Goal: Task Accomplishment & Management: Complete application form

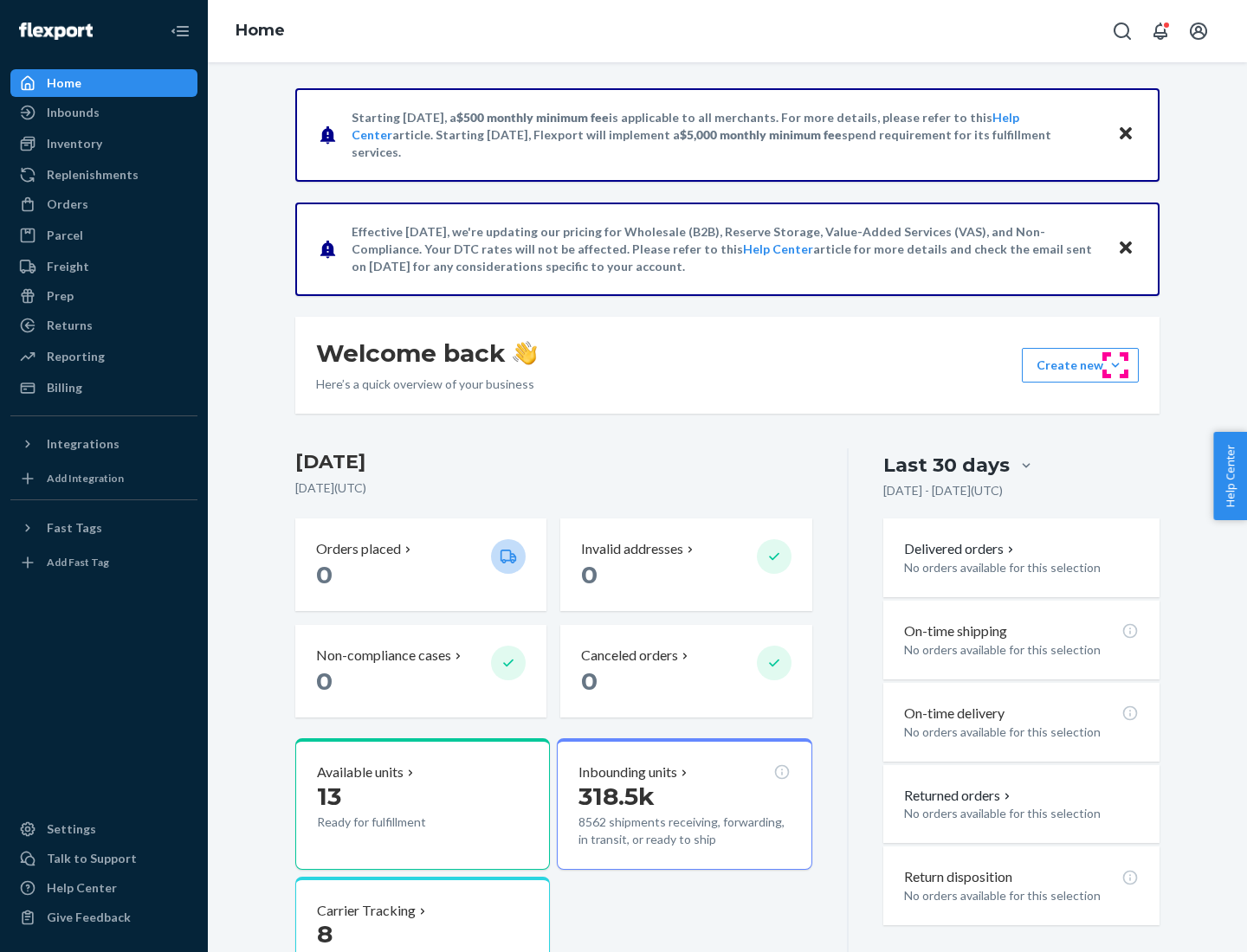
click at [1115, 365] on button "Create new Create new inbound Create new order Create new product" at bounding box center [1079, 365] width 117 height 34
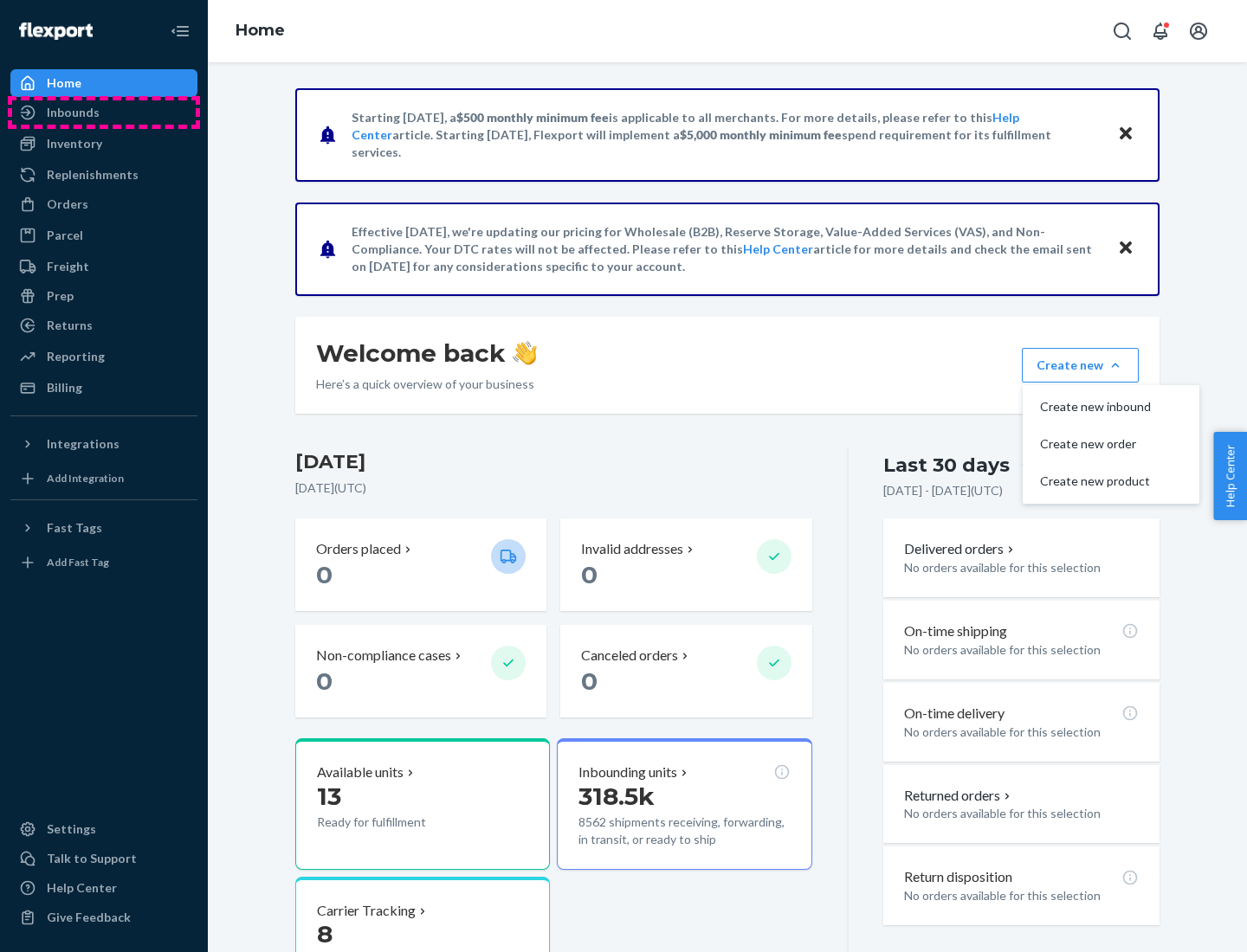
click at [103, 113] on div "Inbounds" at bounding box center [103, 113] width 183 height 25
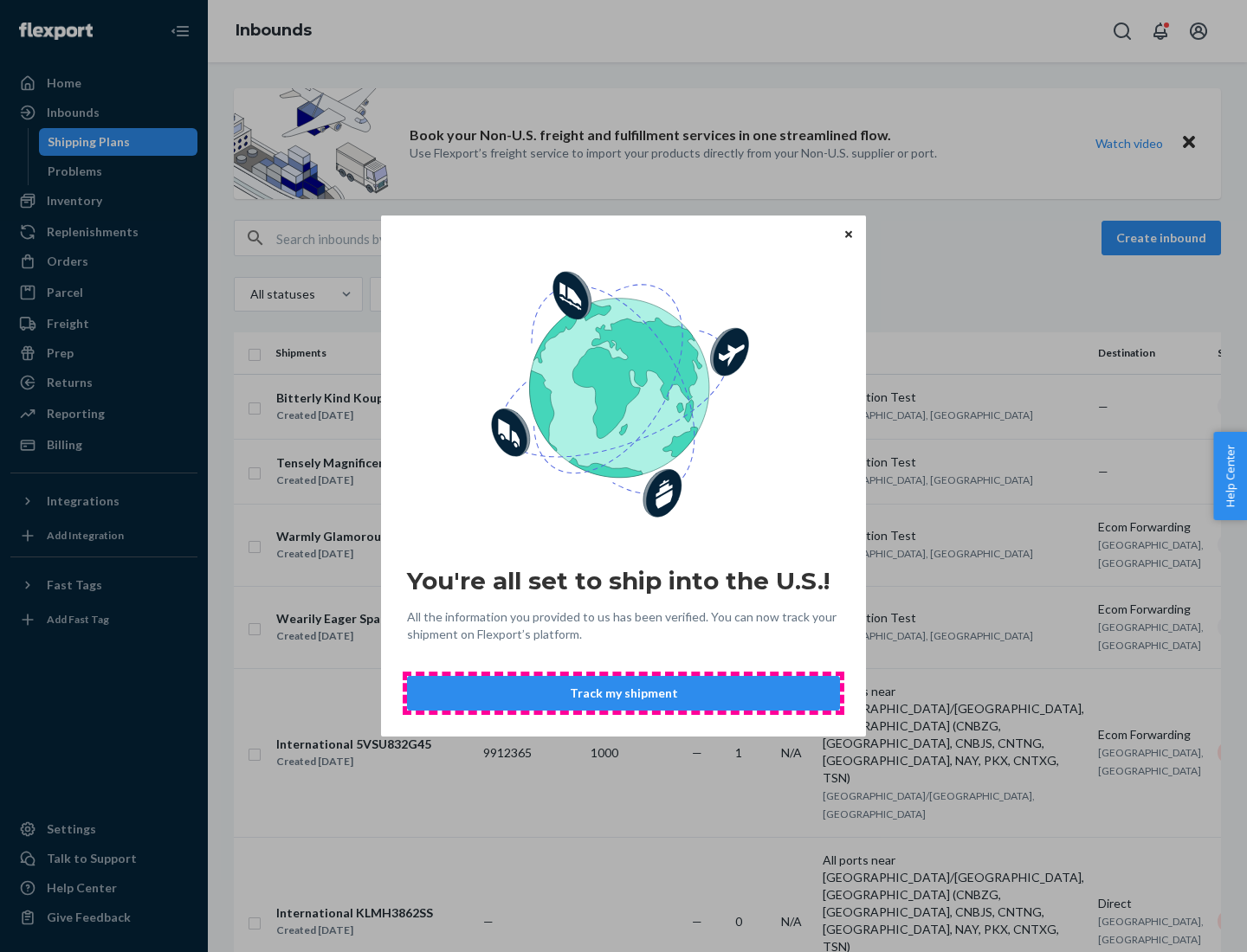
click at [624, 694] on button "Track my shipment" at bounding box center [624, 693] width 433 height 34
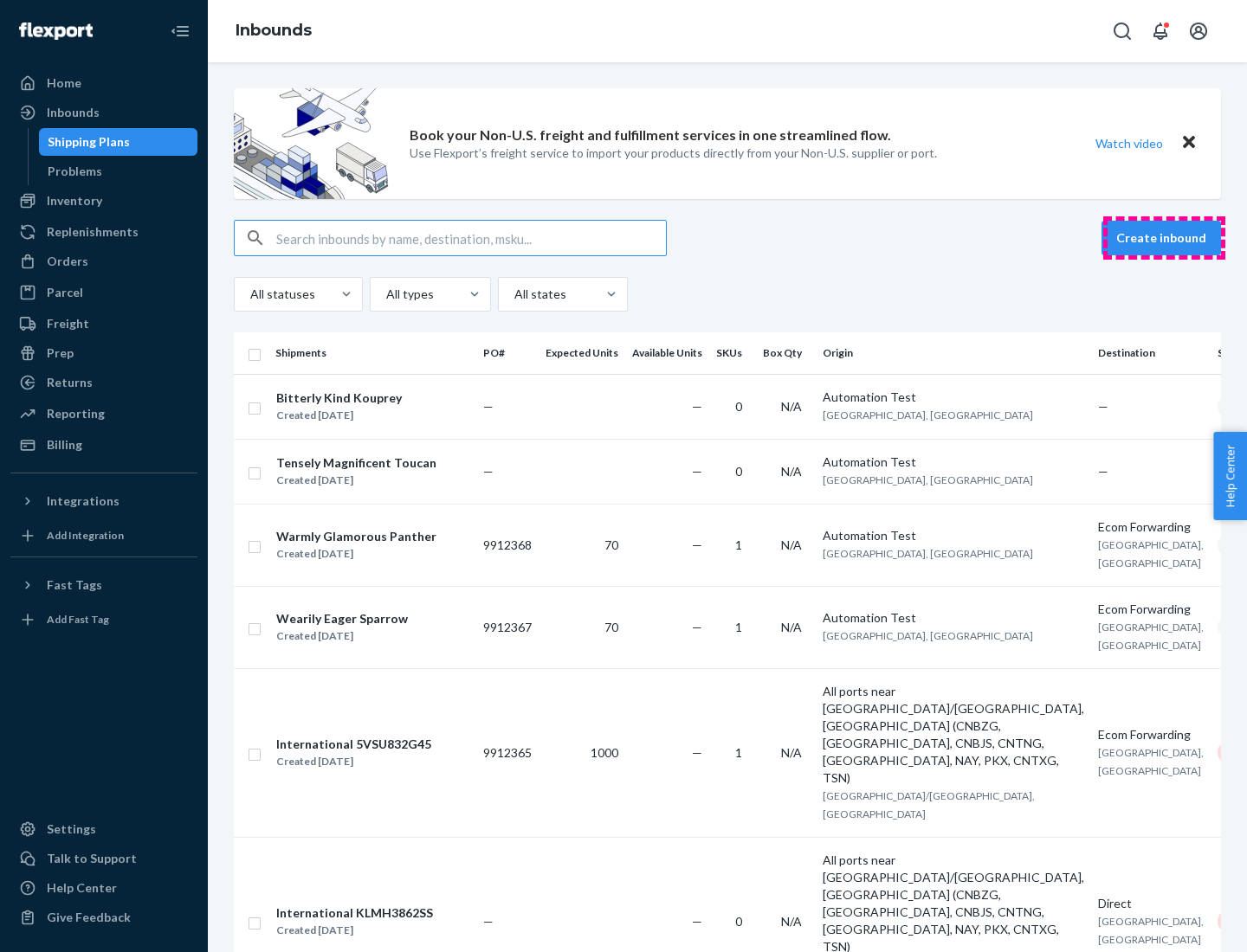
click at [1163, 238] on button "Create inbound" at bounding box center [1161, 238] width 120 height 34
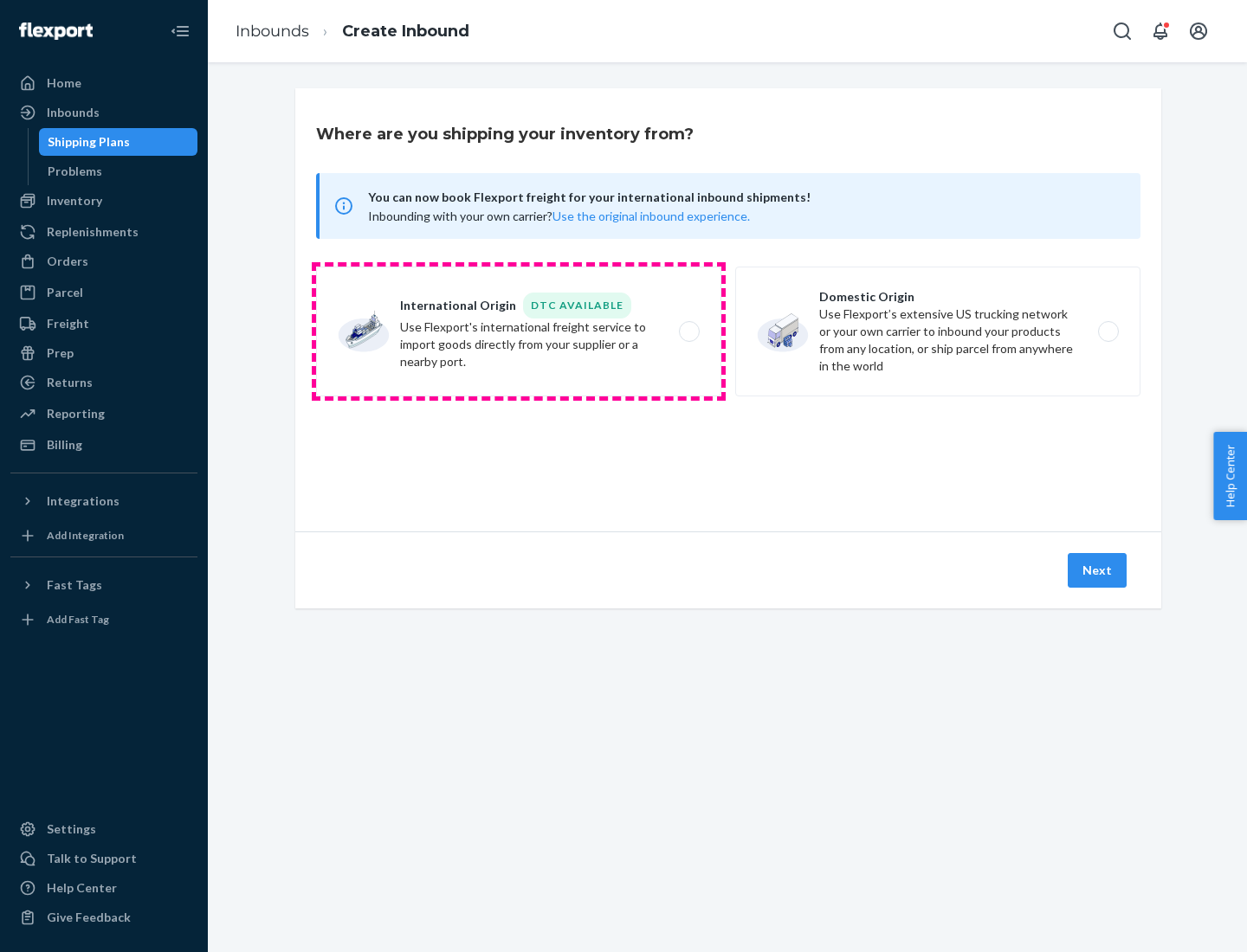
click at [518, 331] on label "International Origin DTC Available Use Flexport's international freight service…" at bounding box center [518, 331] width 405 height 130
click at [688, 331] on input "International Origin DTC Available Use Flexport's international freight service…" at bounding box center [694, 332] width 11 height 11
radio input "true"
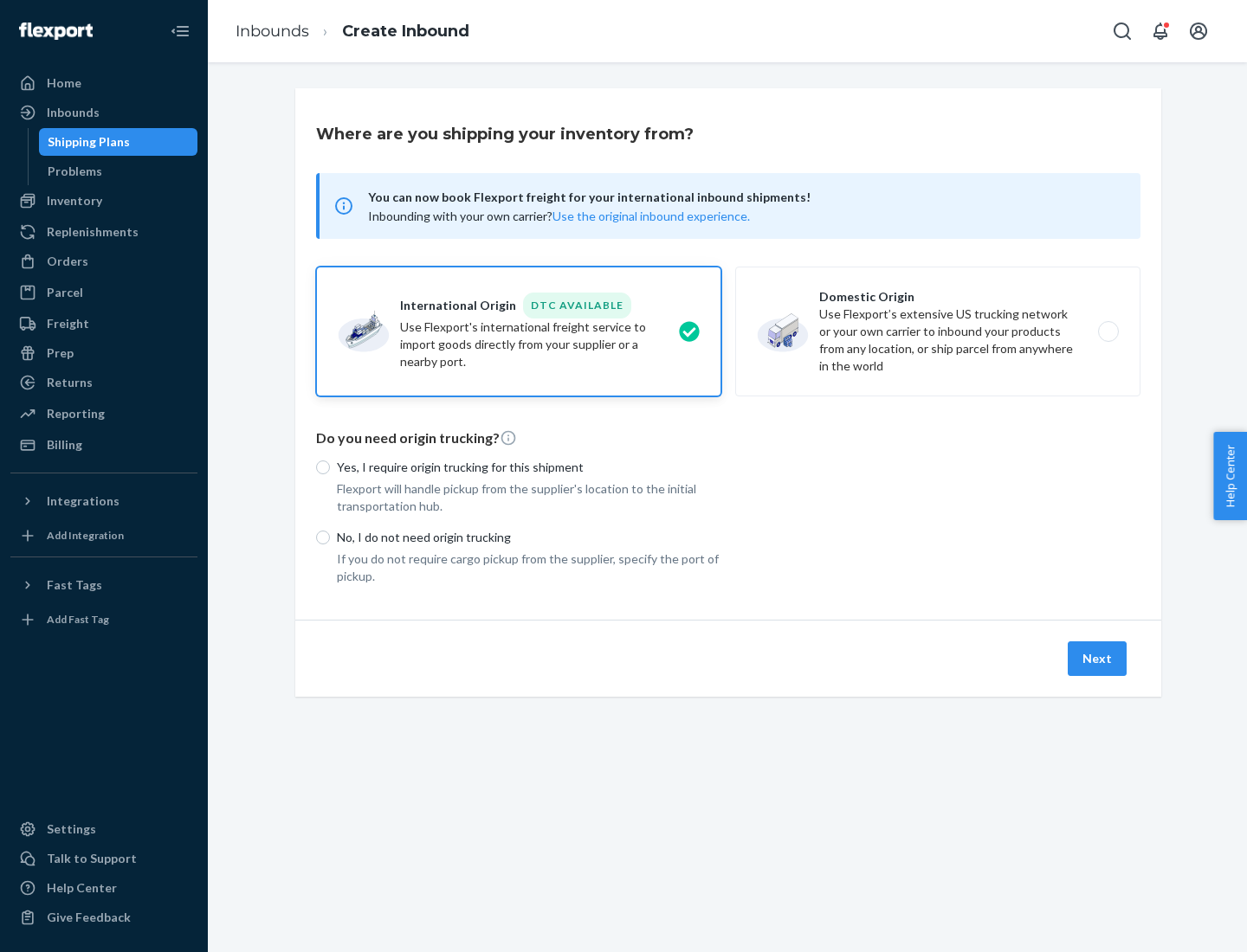
click at [529, 537] on p "No, I do not need origin trucking" at bounding box center [529, 537] width 384 height 17
click at [330, 537] on input "No, I do not need origin trucking" at bounding box center [323, 537] width 14 height 14
radio input "true"
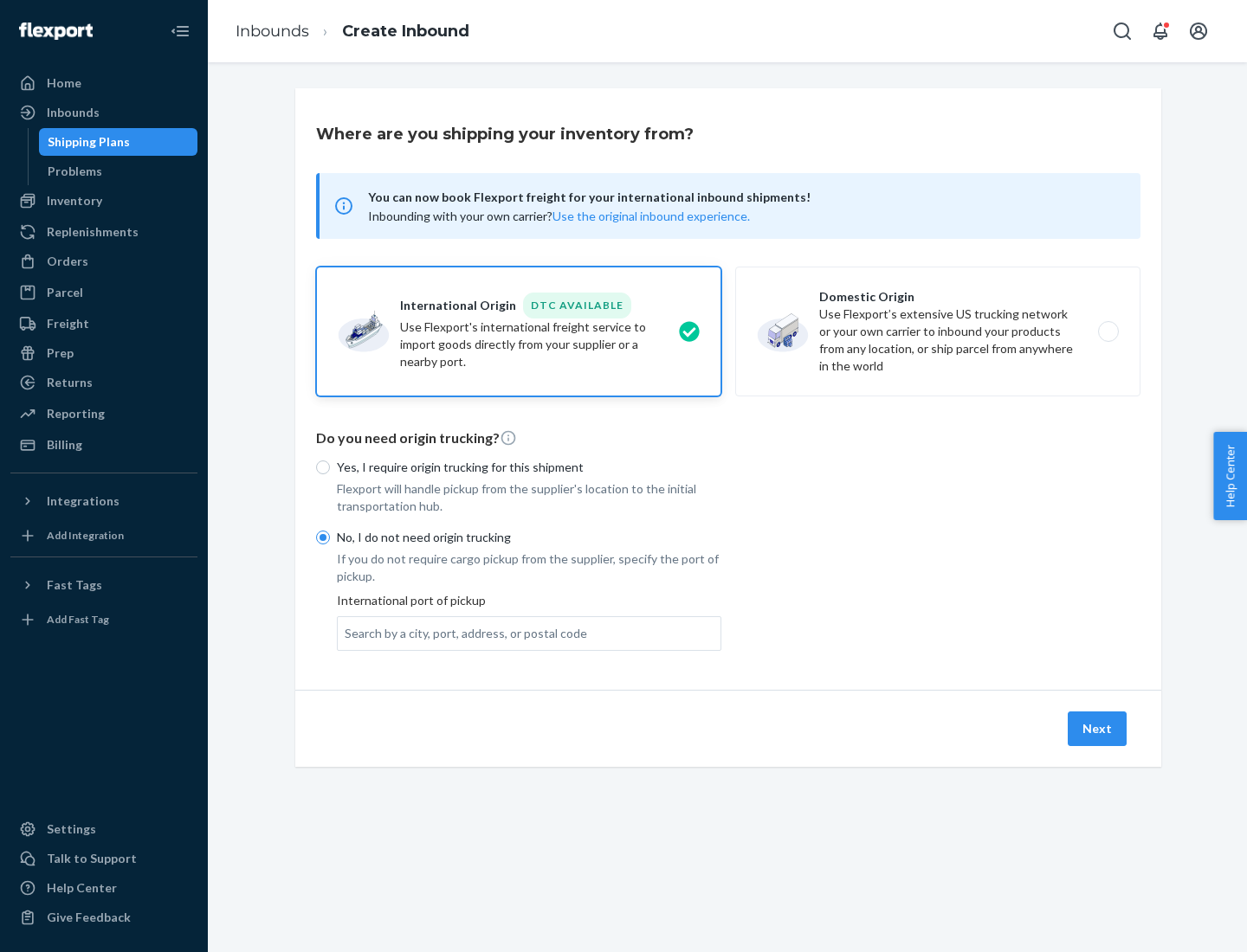
click at [461, 633] on div "Search by a city, port, address, or postal code" at bounding box center [465, 634] width 242 height 17
click at [346, 633] on input "Search by a city, port, address, or postal code" at bounding box center [345, 634] width 2 height 17
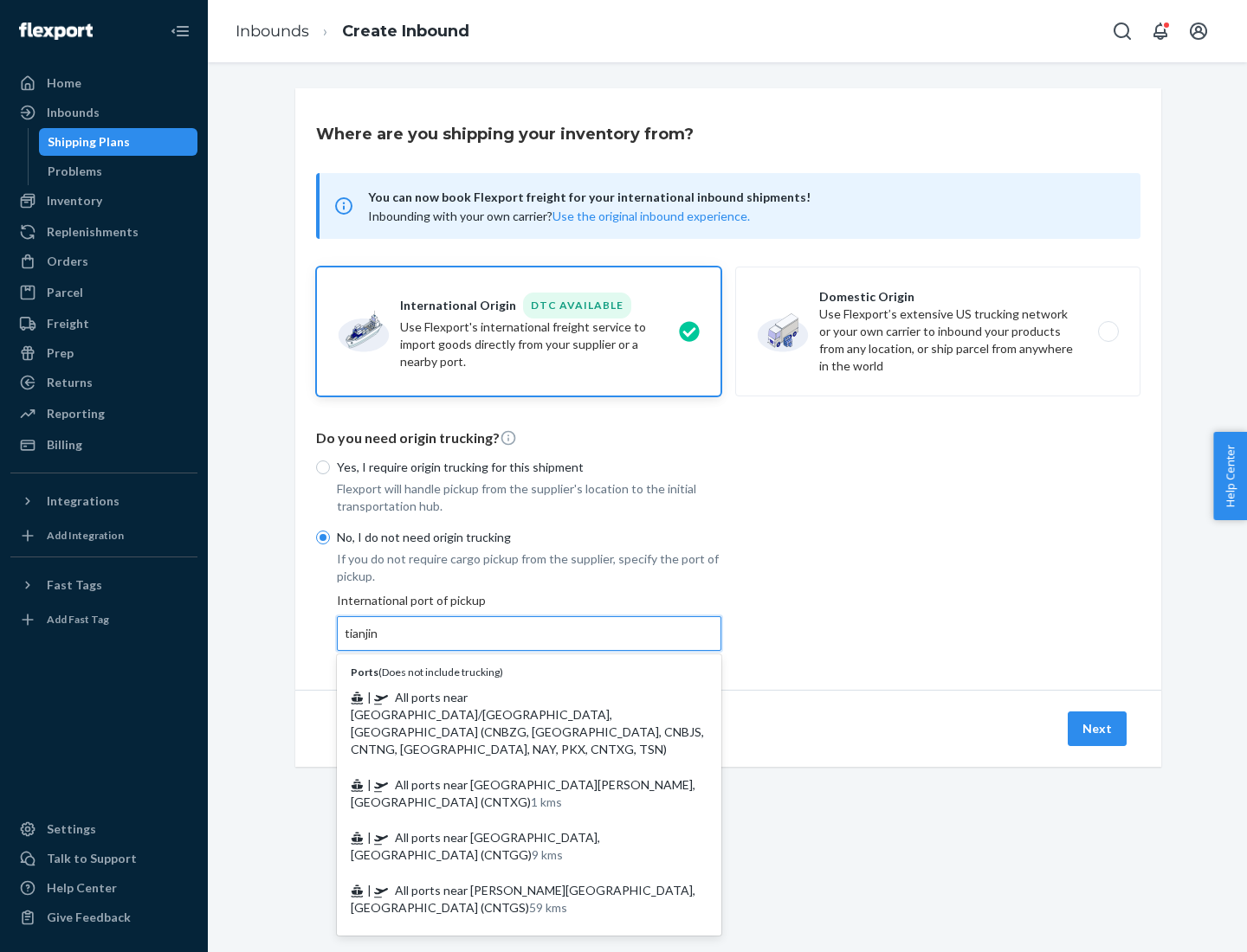
click at [512, 697] on span "| All ports near [GEOGRAPHIC_DATA]/[GEOGRAPHIC_DATA], [GEOGRAPHIC_DATA] (CNBZG,…" at bounding box center [527, 723] width 353 height 66
click at [380, 643] on input "tianjin" at bounding box center [362, 634] width 35 height 17
type input "All ports near [GEOGRAPHIC_DATA]/[GEOGRAPHIC_DATA], [GEOGRAPHIC_DATA] (CNBZG, […"
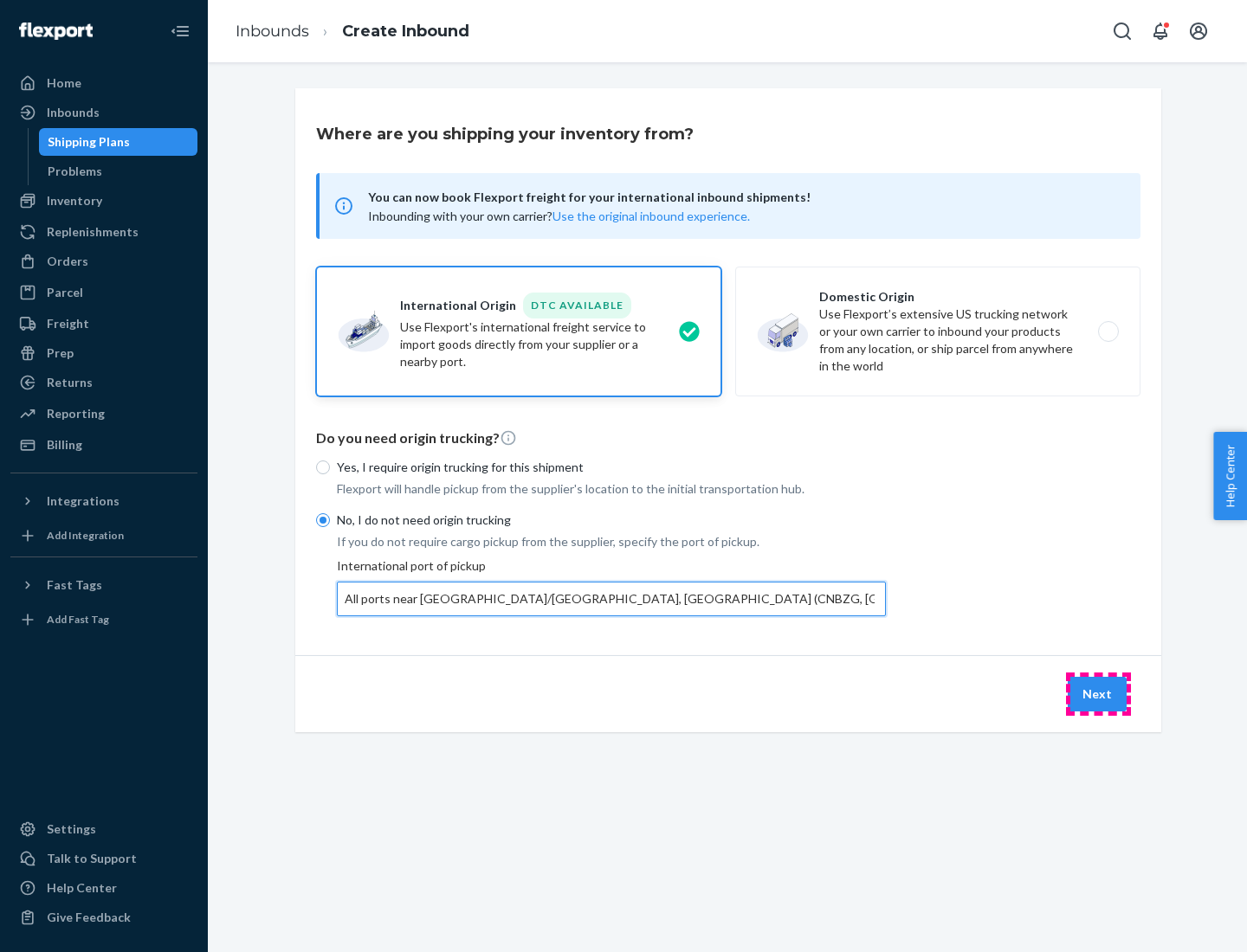
click at [1098, 694] on button "Next" at bounding box center [1097, 694] width 59 height 34
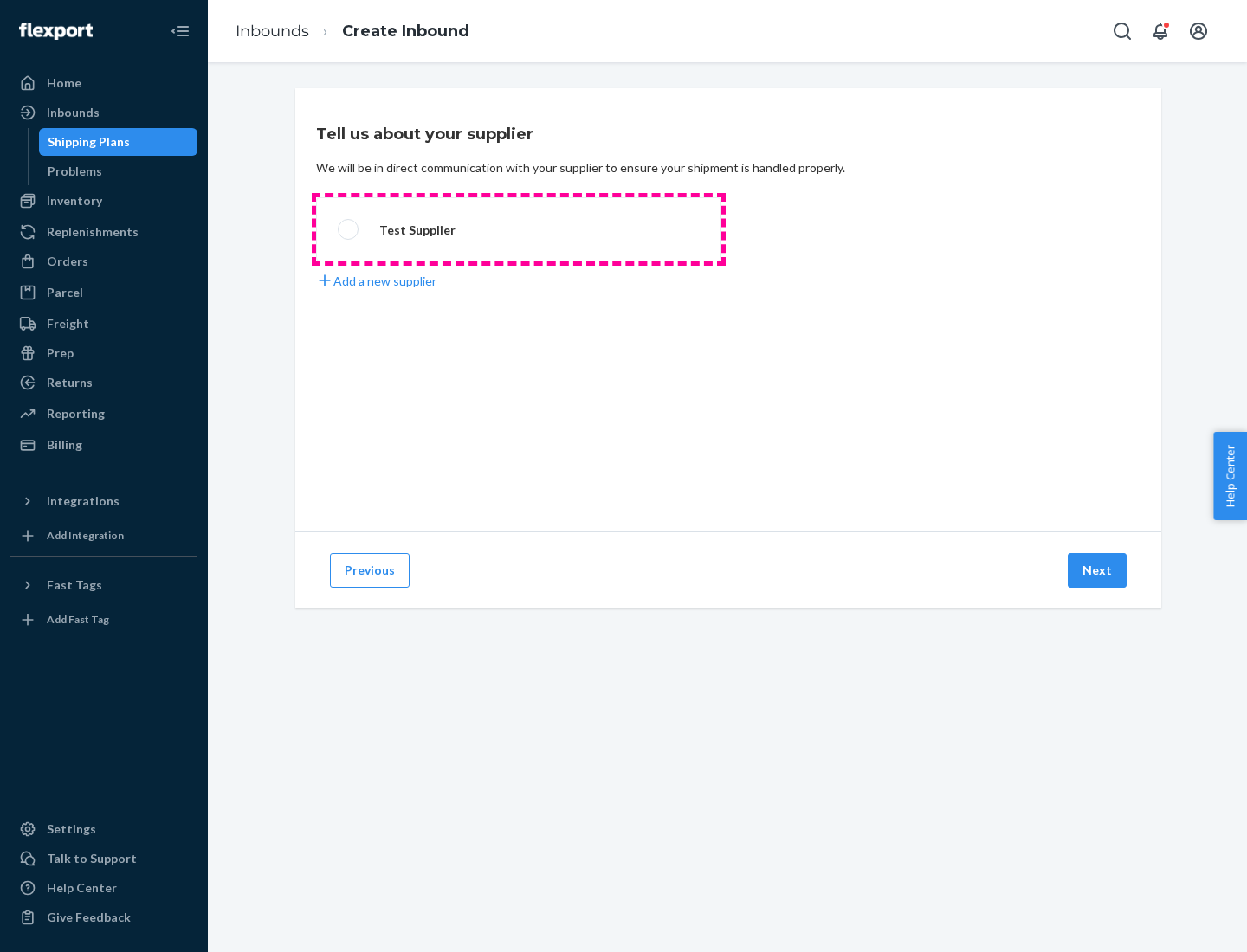
click at [518, 230] on label "Test Supplier" at bounding box center [518, 229] width 405 height 64
click at [349, 230] on input "Test Supplier" at bounding box center [344, 230] width 11 height 11
radio input "true"
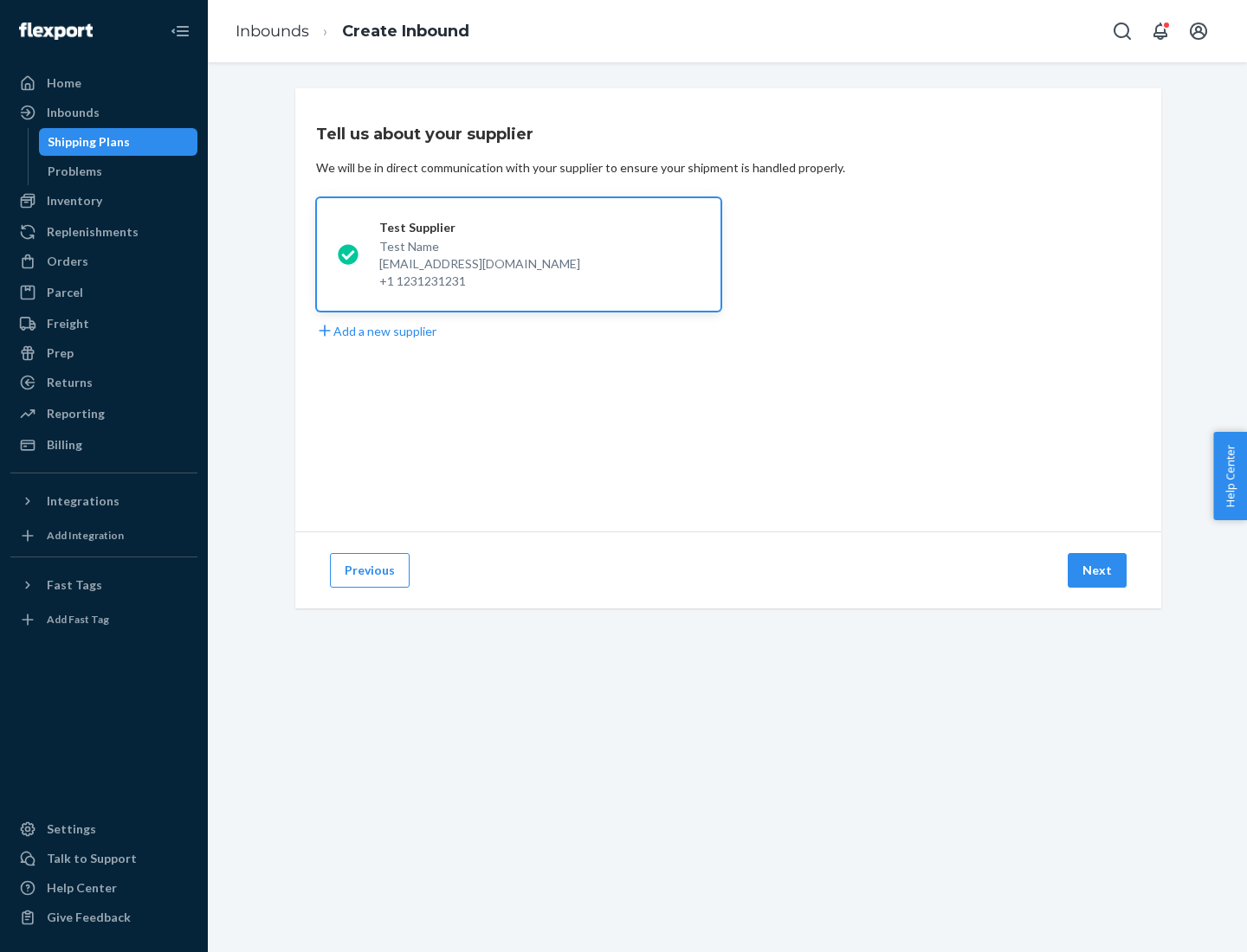
click at [1098, 570] on button "Next" at bounding box center [1097, 570] width 59 height 34
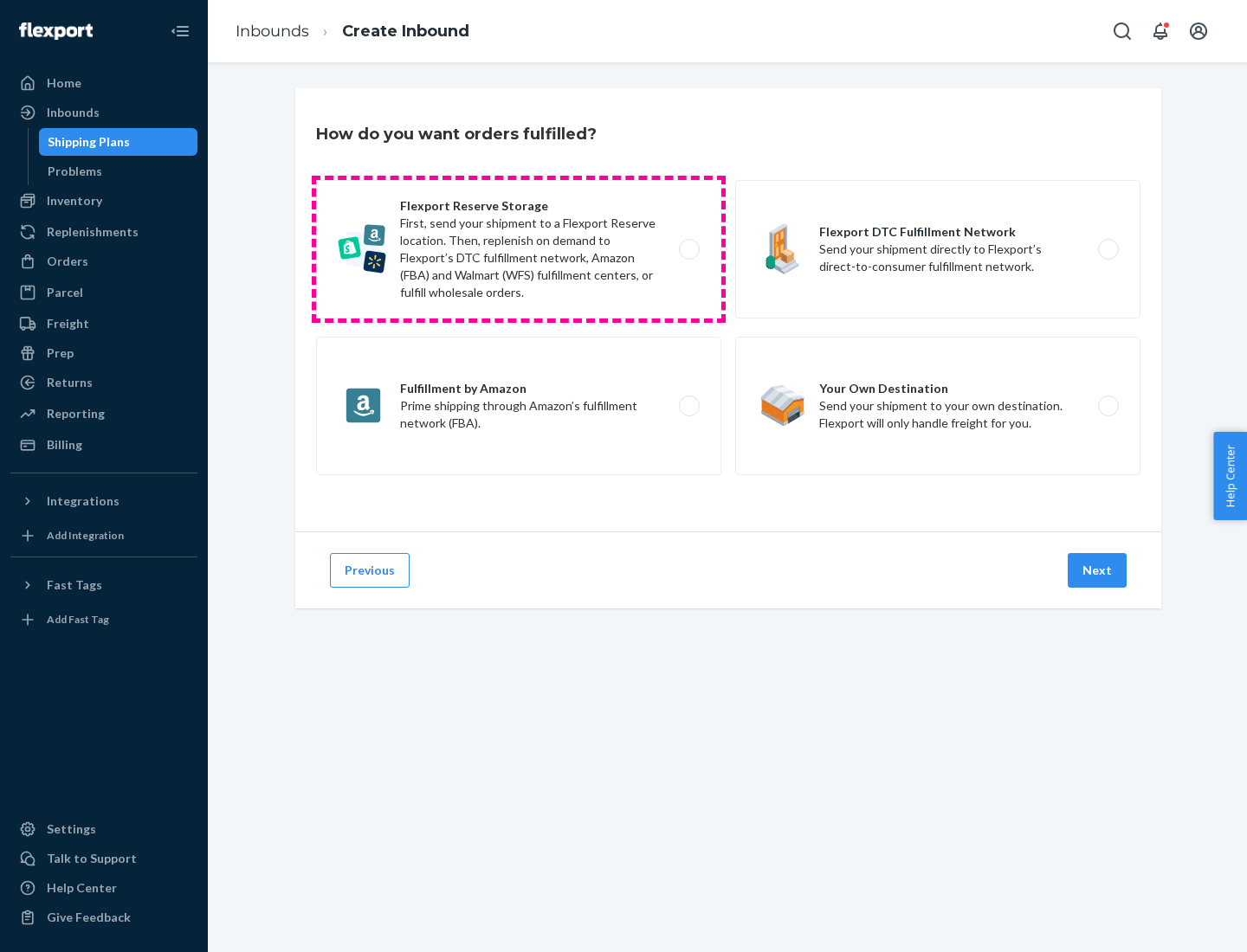
click at [518, 250] on label "Flexport Reserve Storage First, send your shipment to a Flexport Reserve locati…" at bounding box center [518, 250] width 405 height 139
click at [688, 250] on input "Flexport Reserve Storage First, send your shipment to a Flexport Reserve locati…" at bounding box center [694, 250] width 11 height 11
radio input "true"
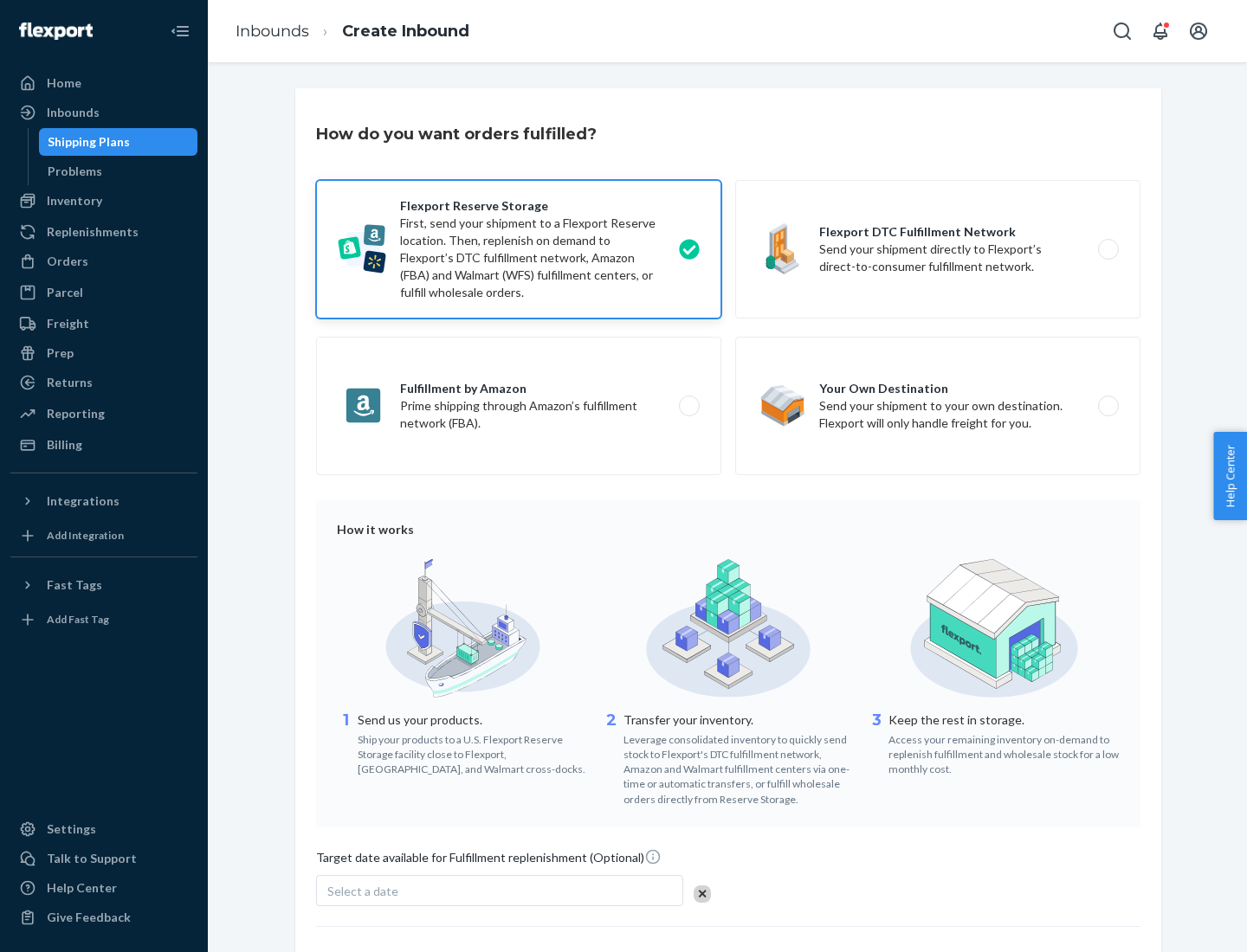
scroll to position [142, 0]
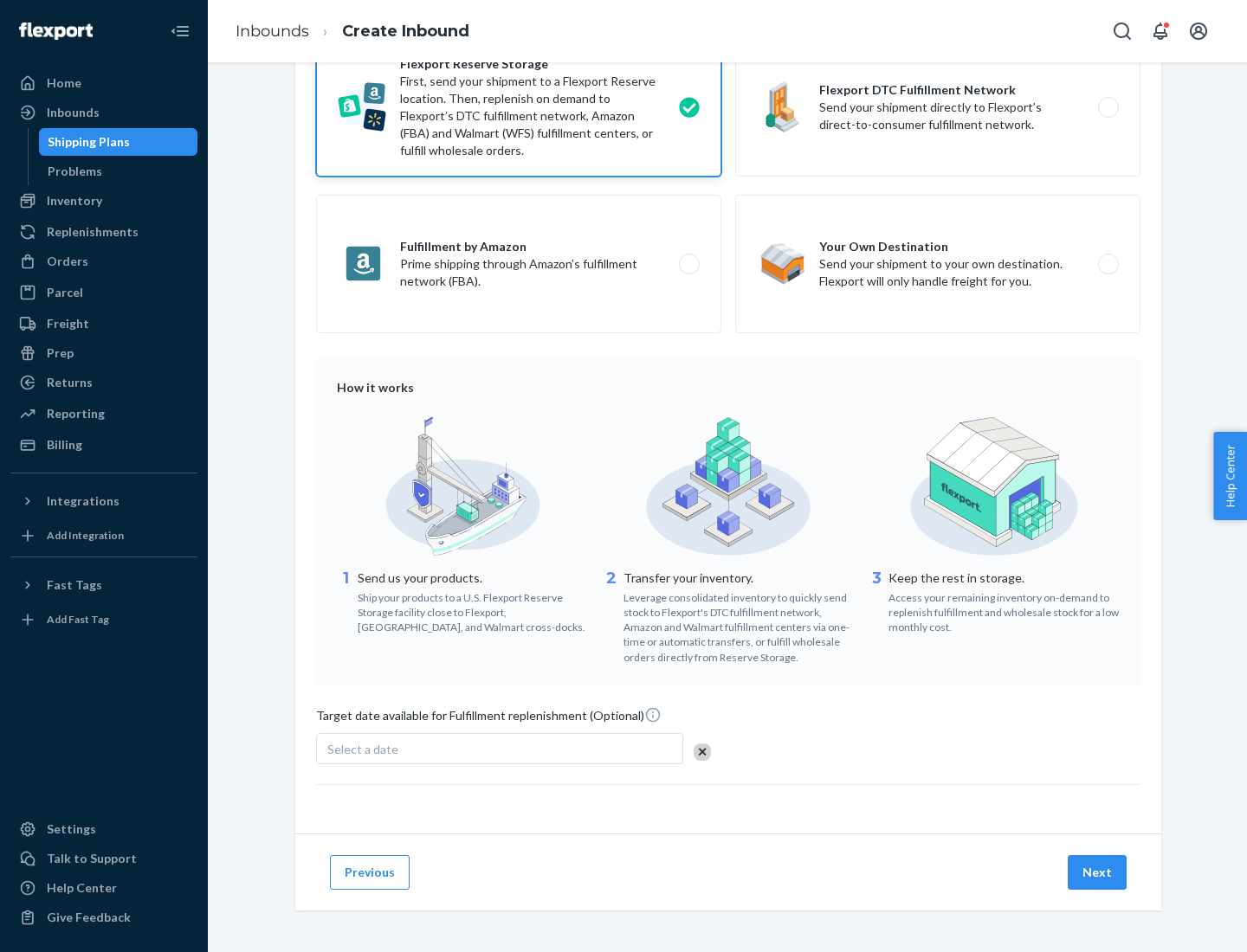
click at [1098, 872] on button "Next" at bounding box center [1097, 872] width 59 height 34
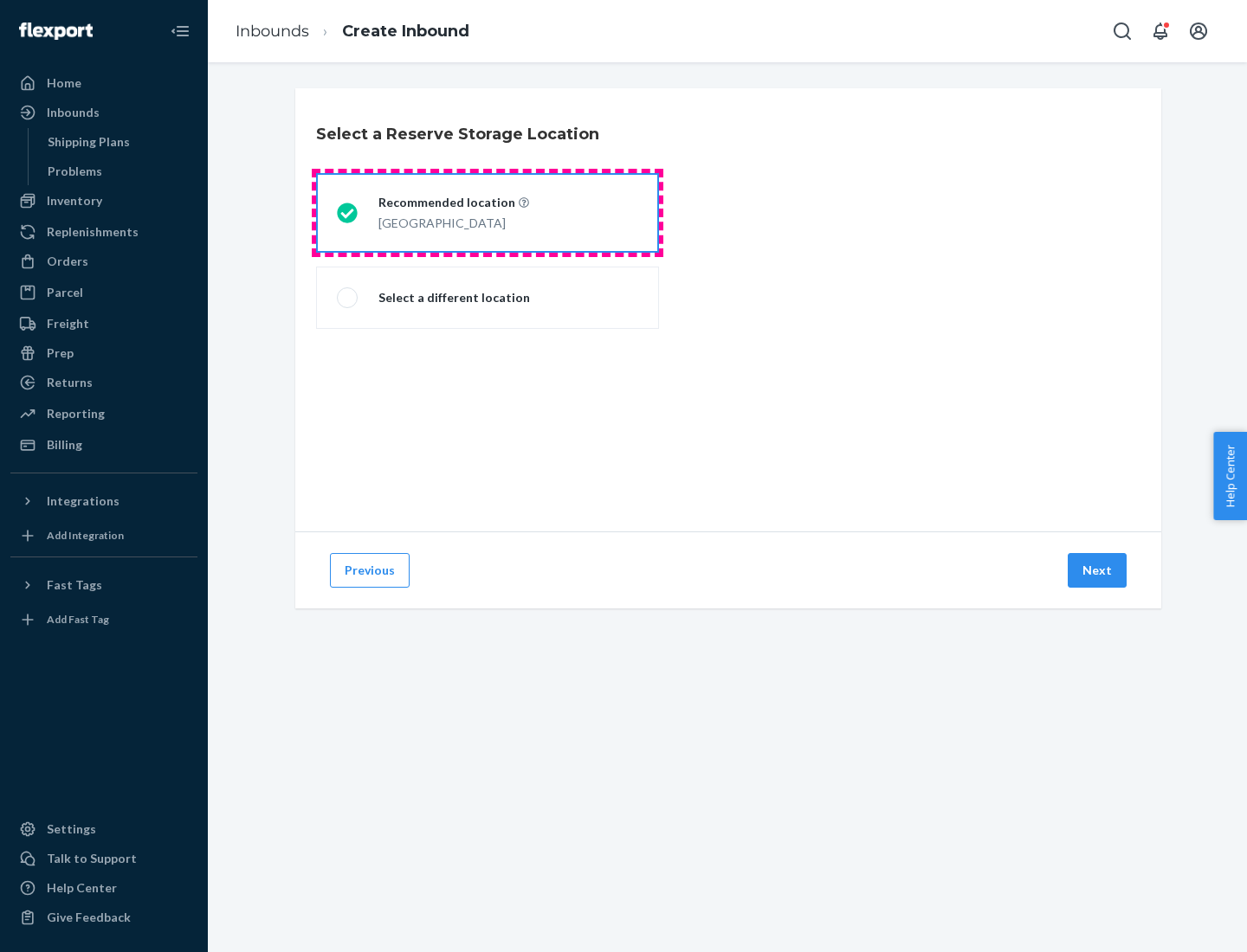
click at [488, 213] on div "[GEOGRAPHIC_DATA]" at bounding box center [454, 222] width 151 height 21
click at [348, 213] on input "Recommended location [GEOGRAPHIC_DATA]" at bounding box center [343, 214] width 11 height 11
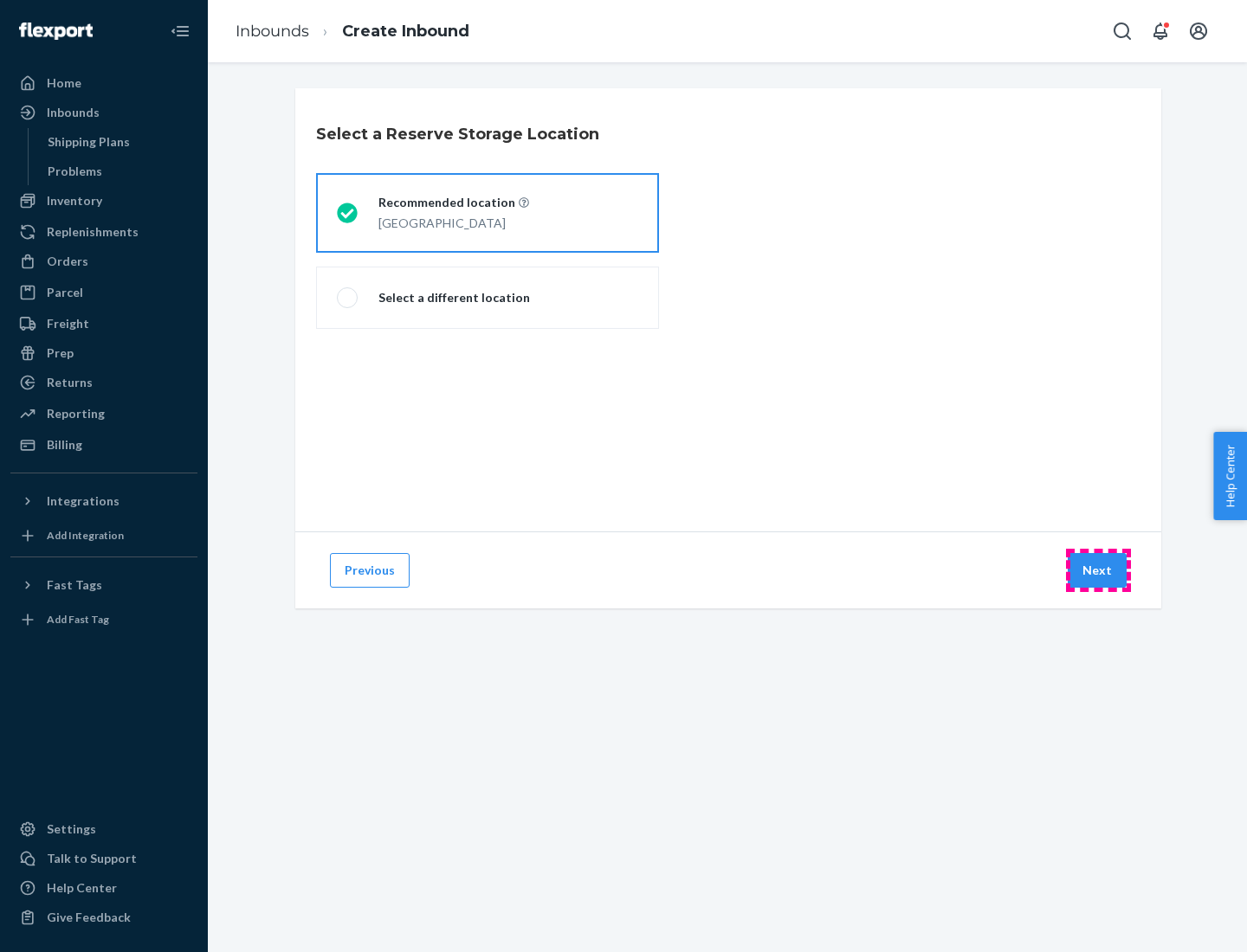
click at [1098, 570] on button "Next" at bounding box center [1097, 570] width 59 height 34
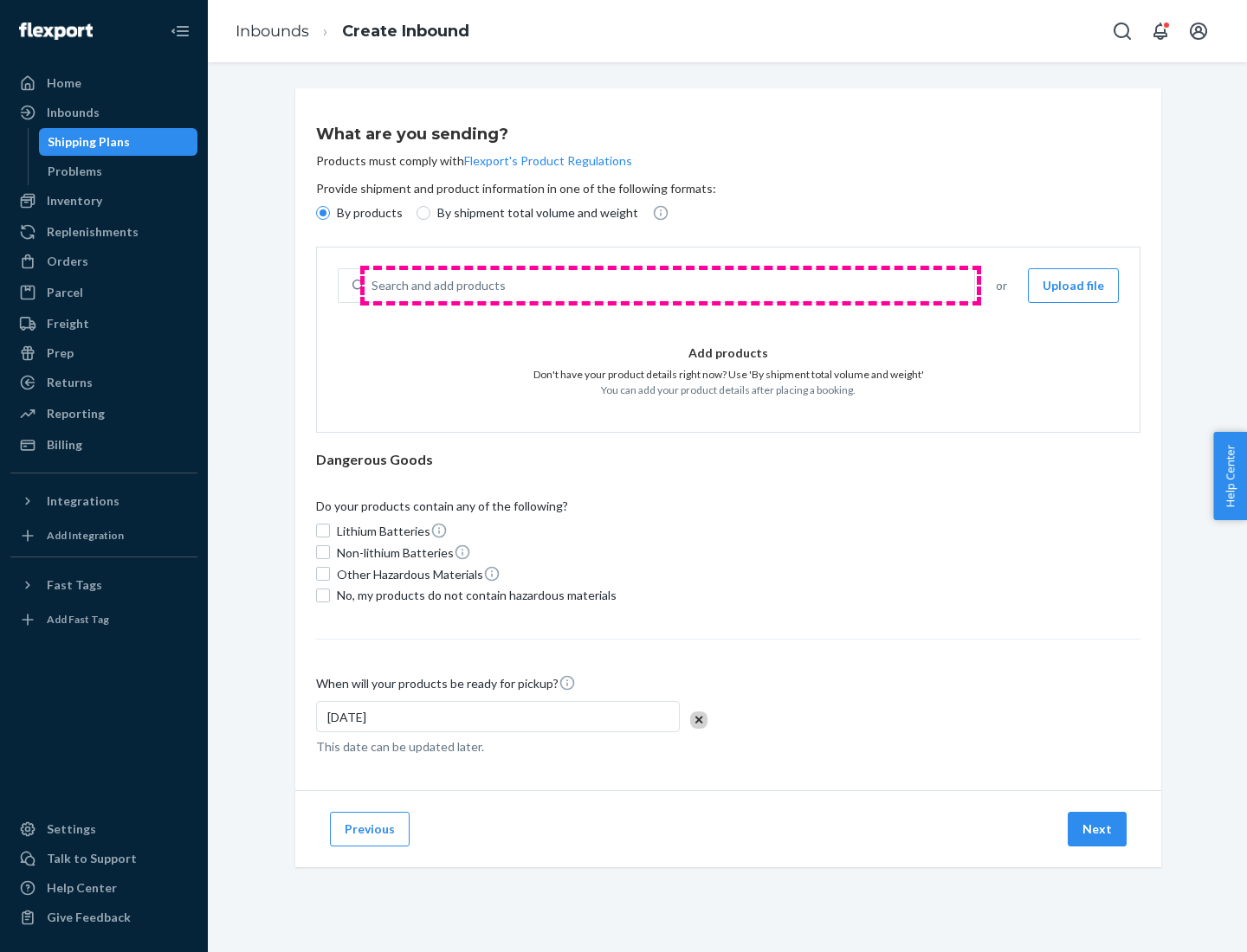
click at [670, 286] on div "Search and add products" at bounding box center [669, 286] width 609 height 31
click at [373, 286] on input "Search and add products" at bounding box center [372, 286] width 2 height 17
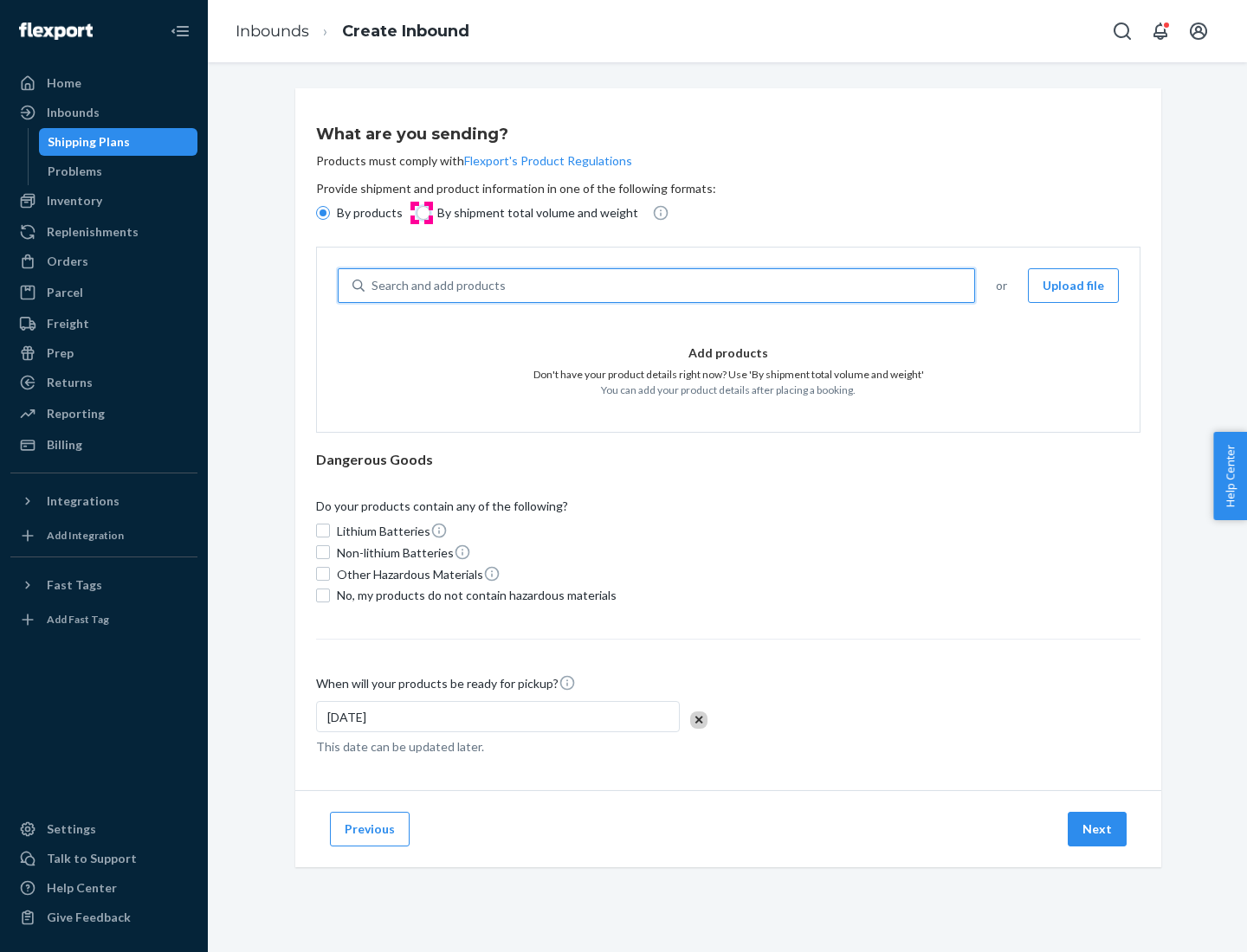
click at [420, 213] on input "By shipment total volume and weight" at bounding box center [423, 213] width 14 height 14
radio input "true"
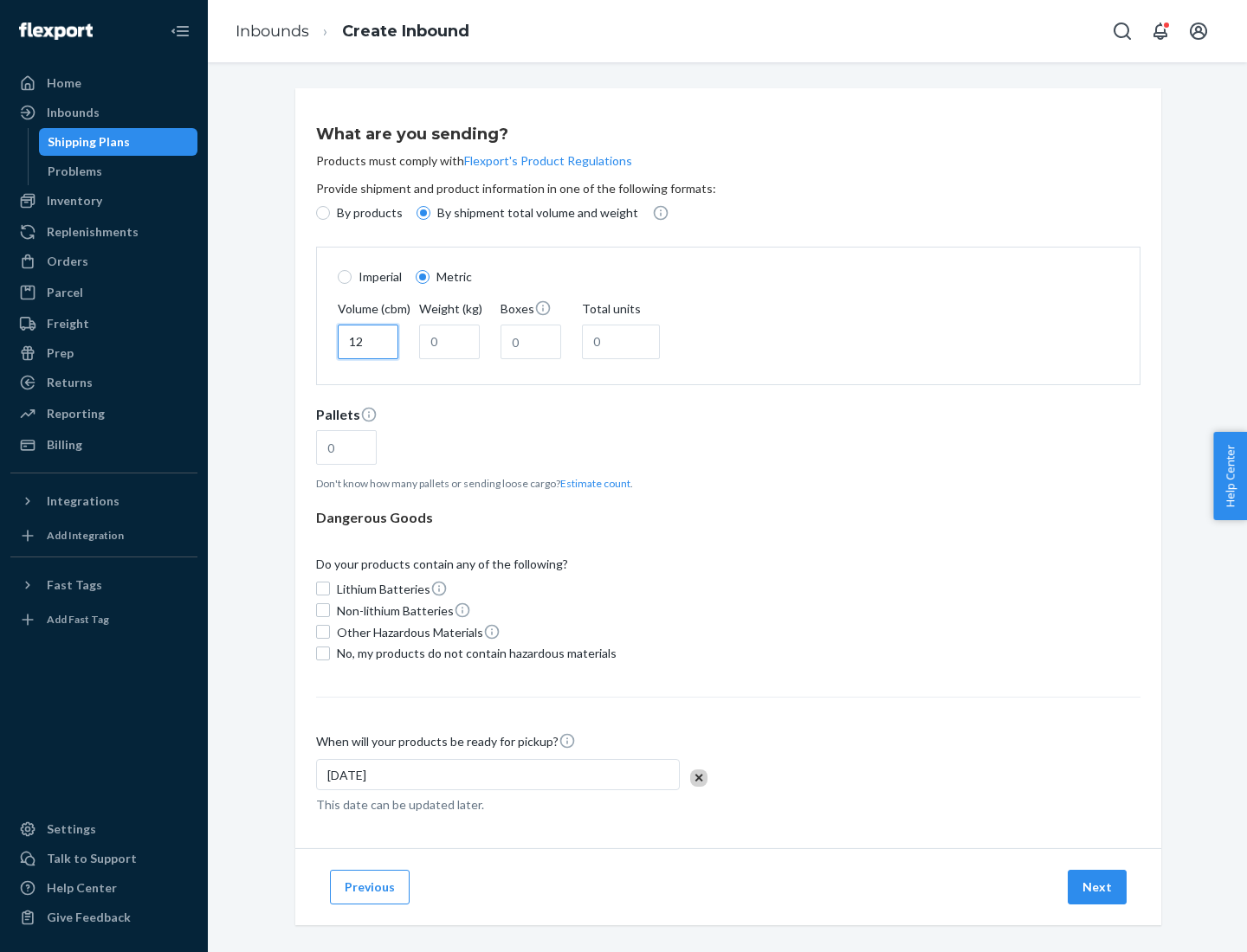
type input "12"
type input "22"
type input "222"
type input "121"
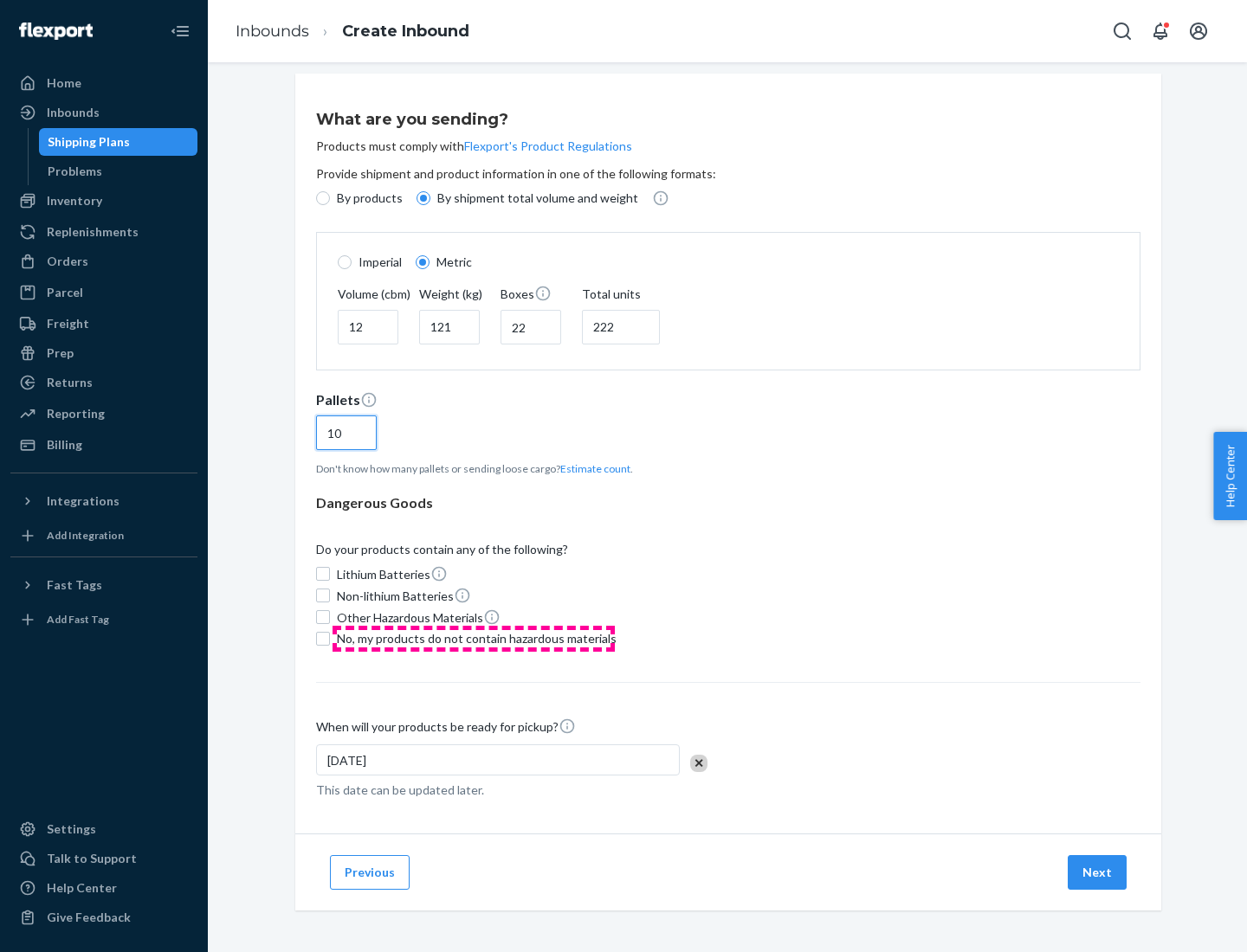
type input "10"
click at [474, 638] on span "No, my products do not contain hazardous materials" at bounding box center [476, 639] width 280 height 17
click at [330, 638] on input "No, my products do not contain hazardous materials" at bounding box center [323, 639] width 14 height 14
checkbox input "true"
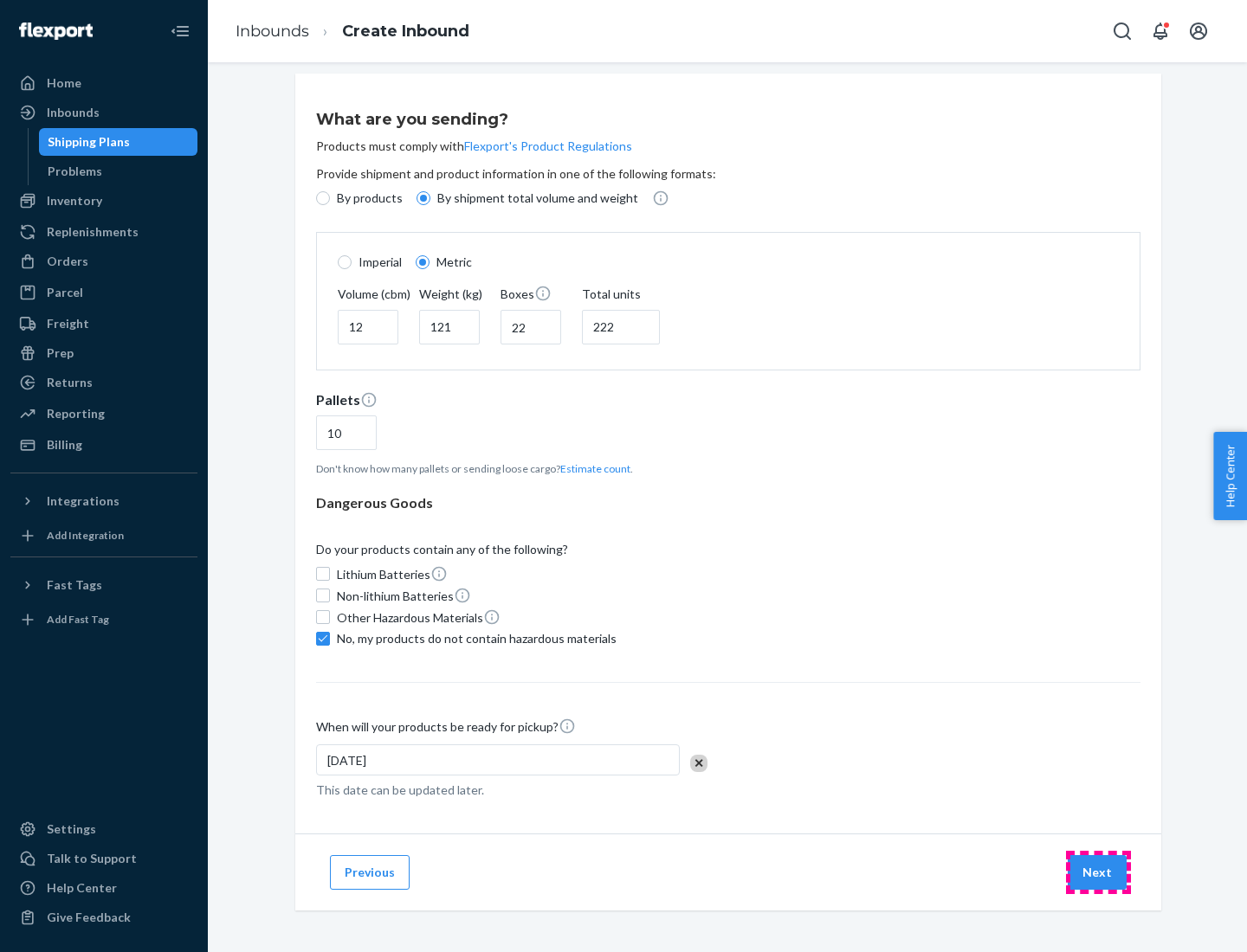
click at [1098, 872] on button "Next" at bounding box center [1097, 872] width 59 height 34
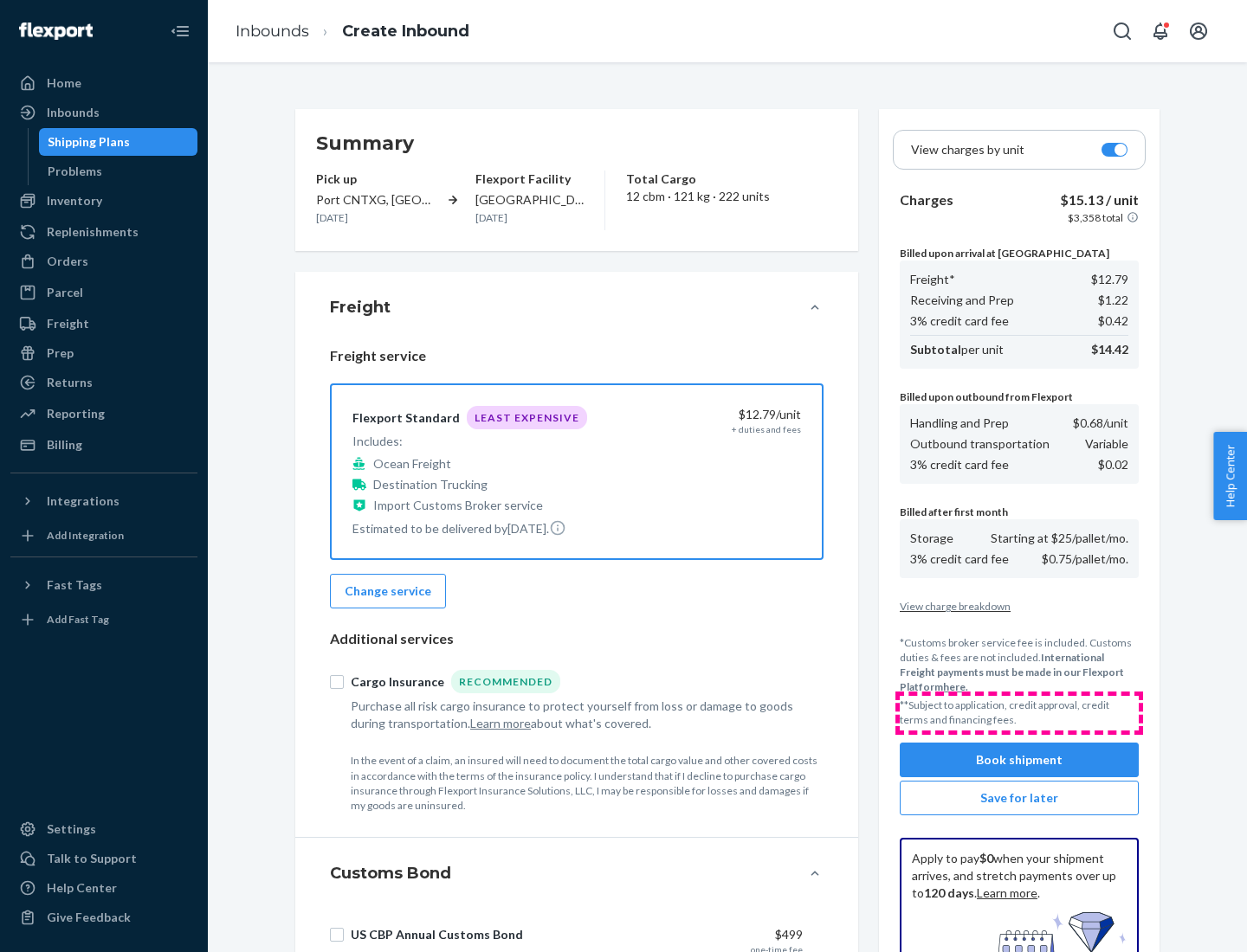
scroll to position [252, 0]
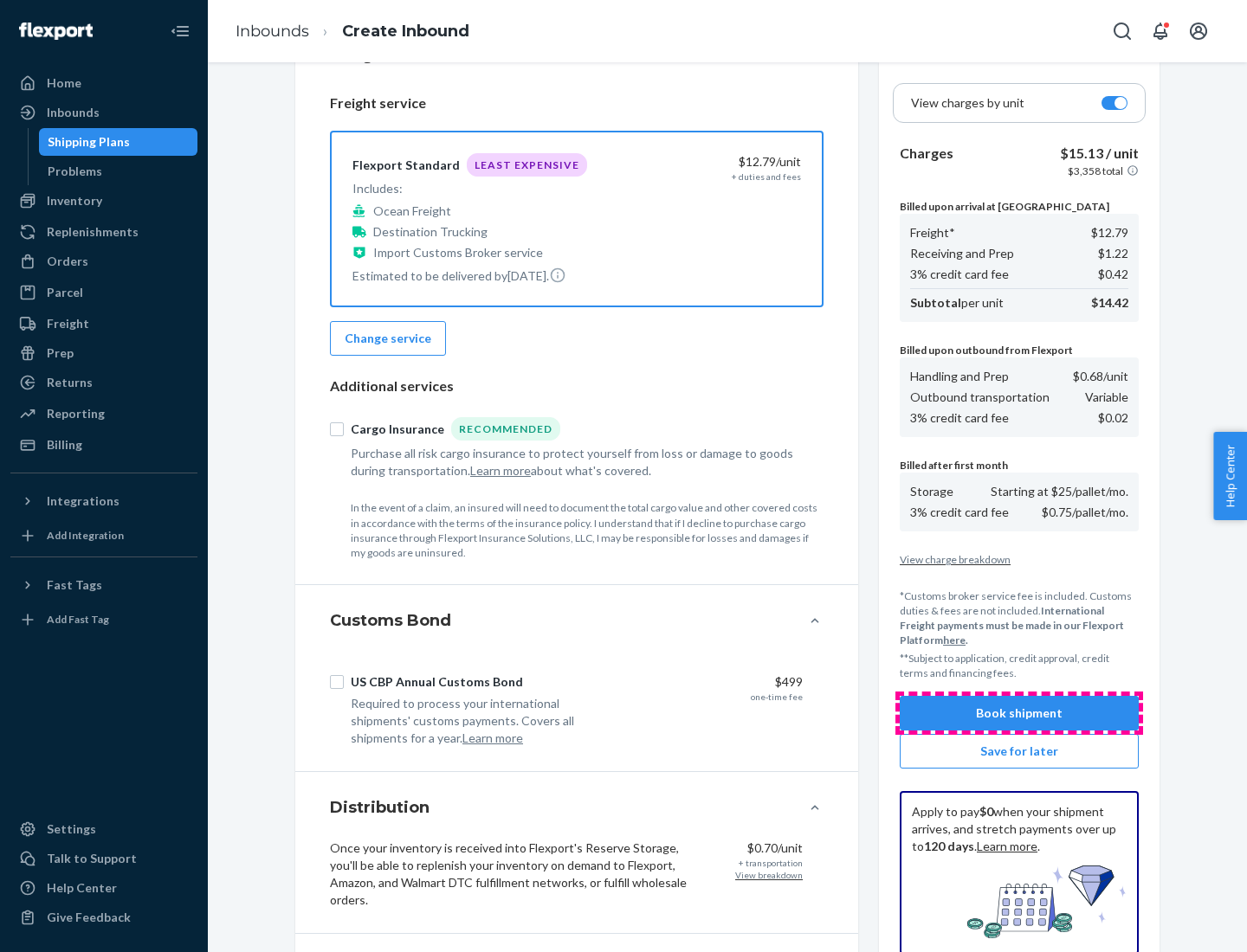
click at [1019, 714] on button "Book shipment" at bounding box center [1019, 713] width 239 height 34
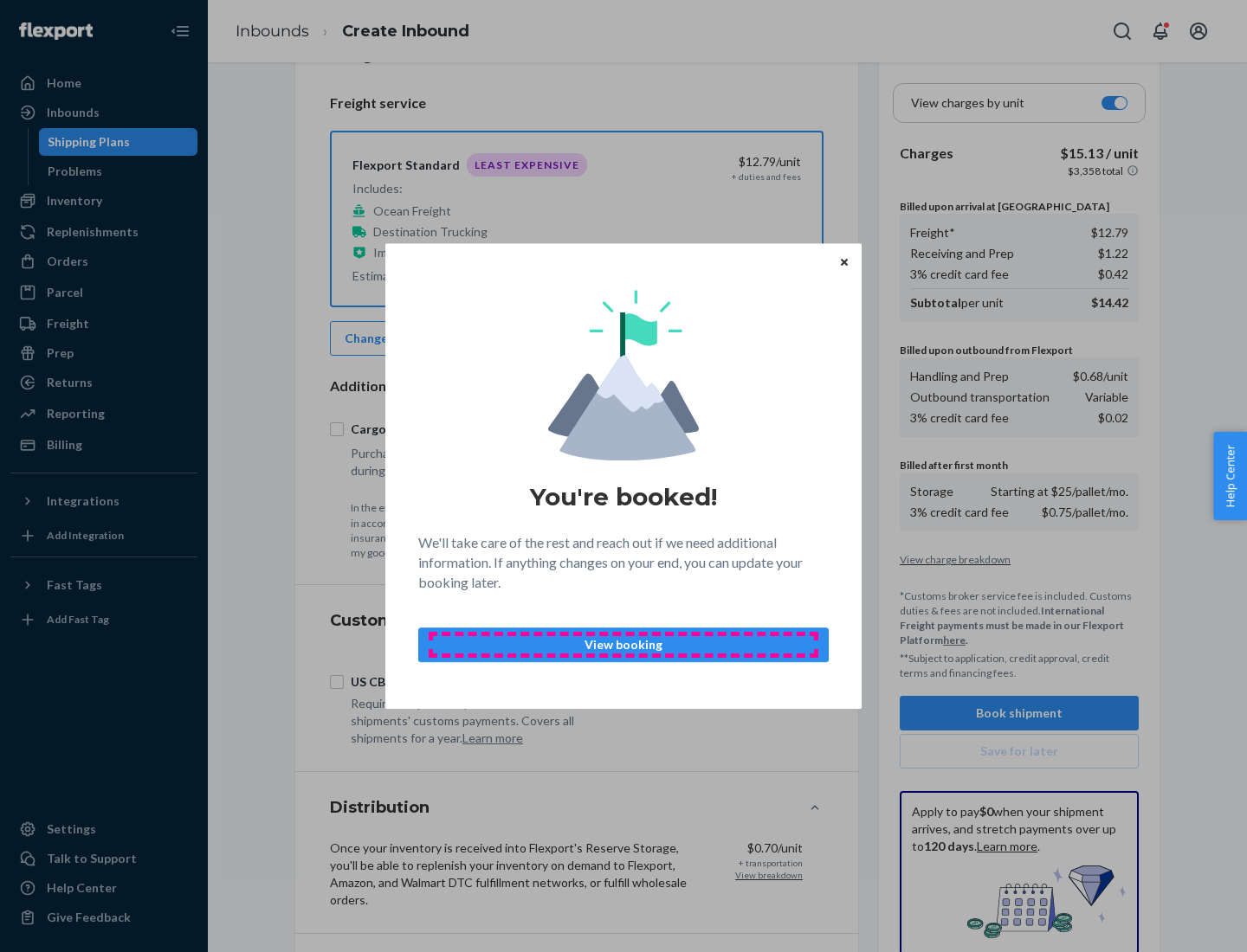
click at [624, 644] on p "View booking" at bounding box center [623, 644] width 381 height 17
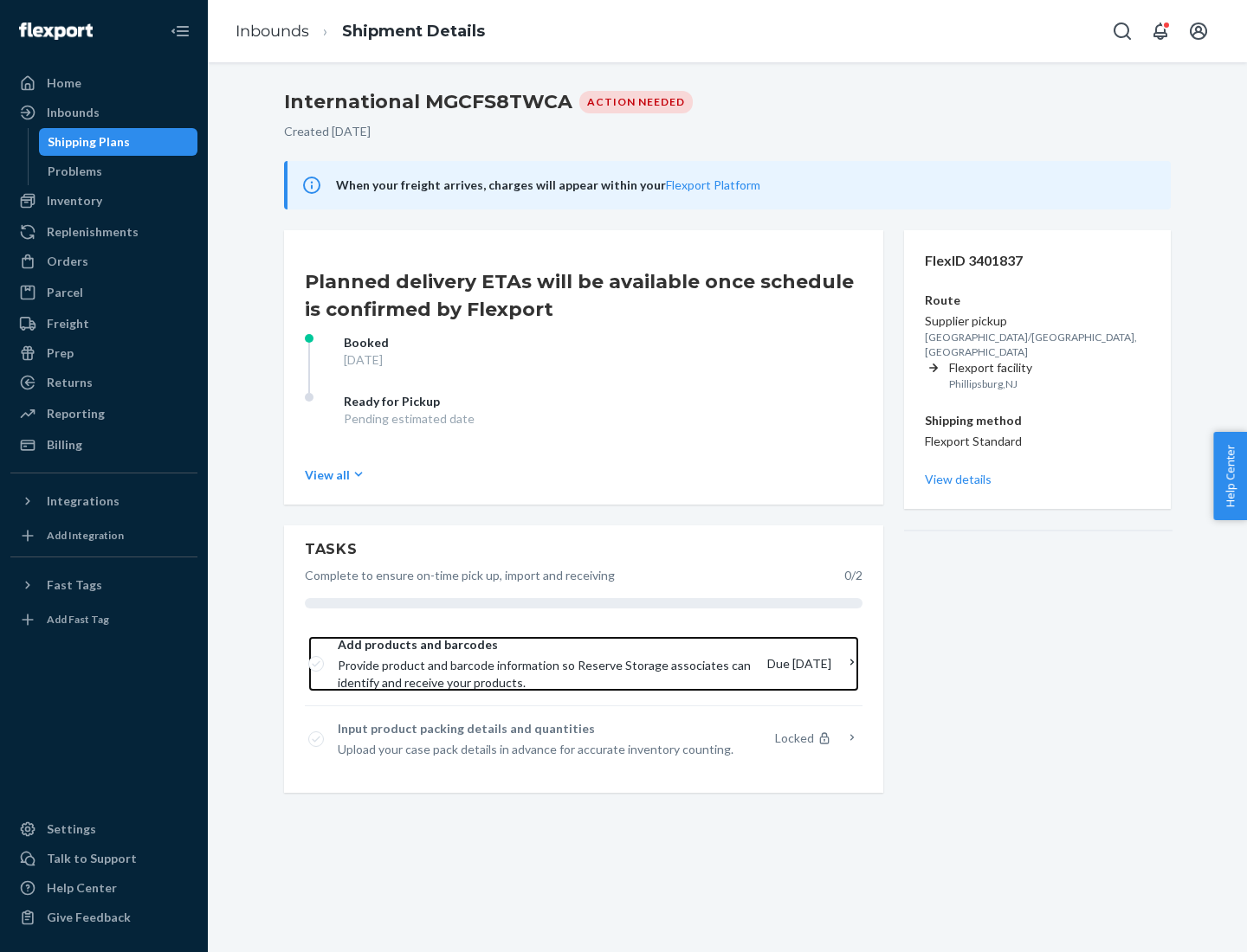
click at [550, 664] on span "Provide product and barcode information so Reserve Storage associates can ident…" at bounding box center [546, 674] width 416 height 34
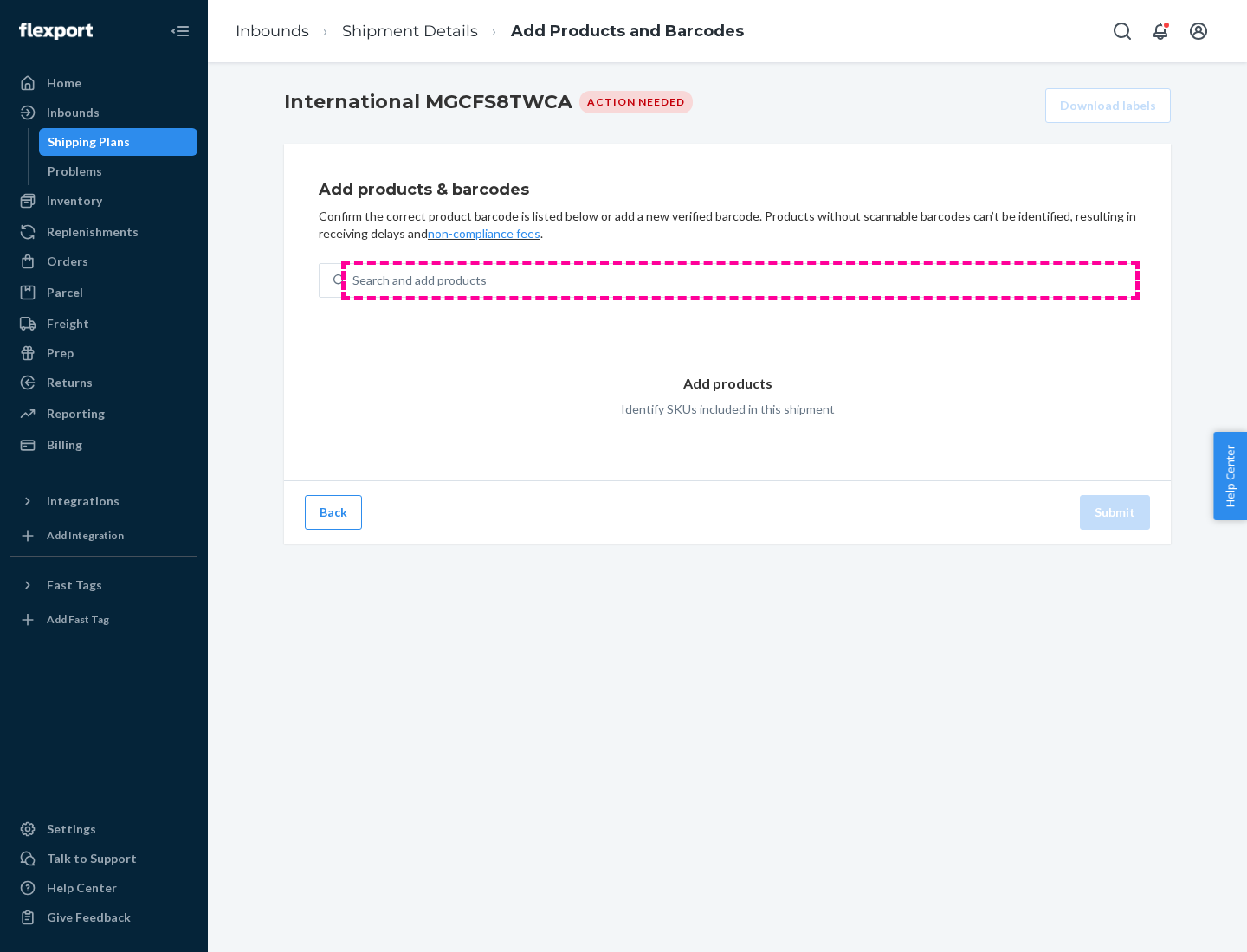
click at [740, 281] on div "Search and add products" at bounding box center [740, 280] width 790 height 31
click at [354, 281] on input "Search and add products" at bounding box center [353, 280] width 2 height 17
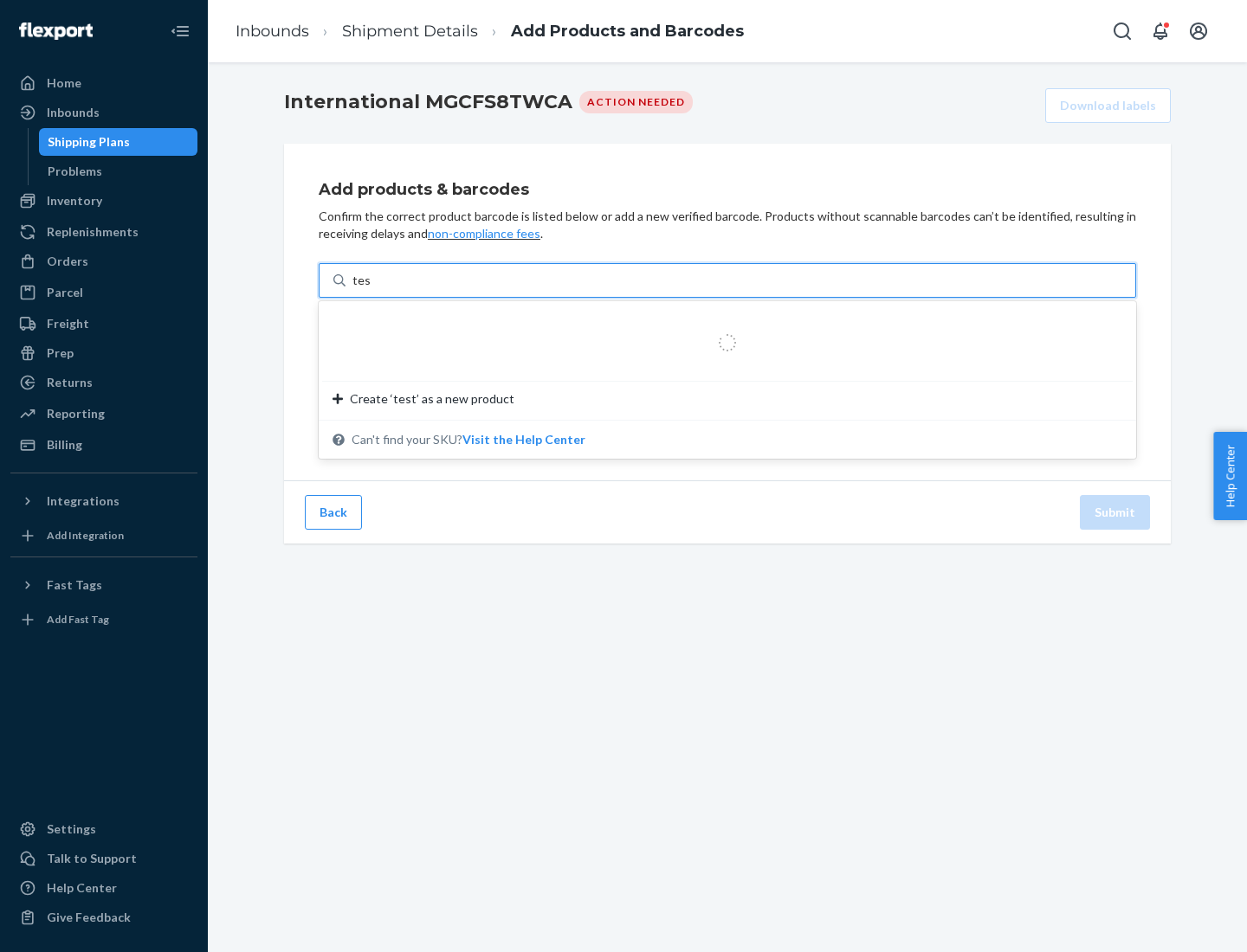
type input "test"
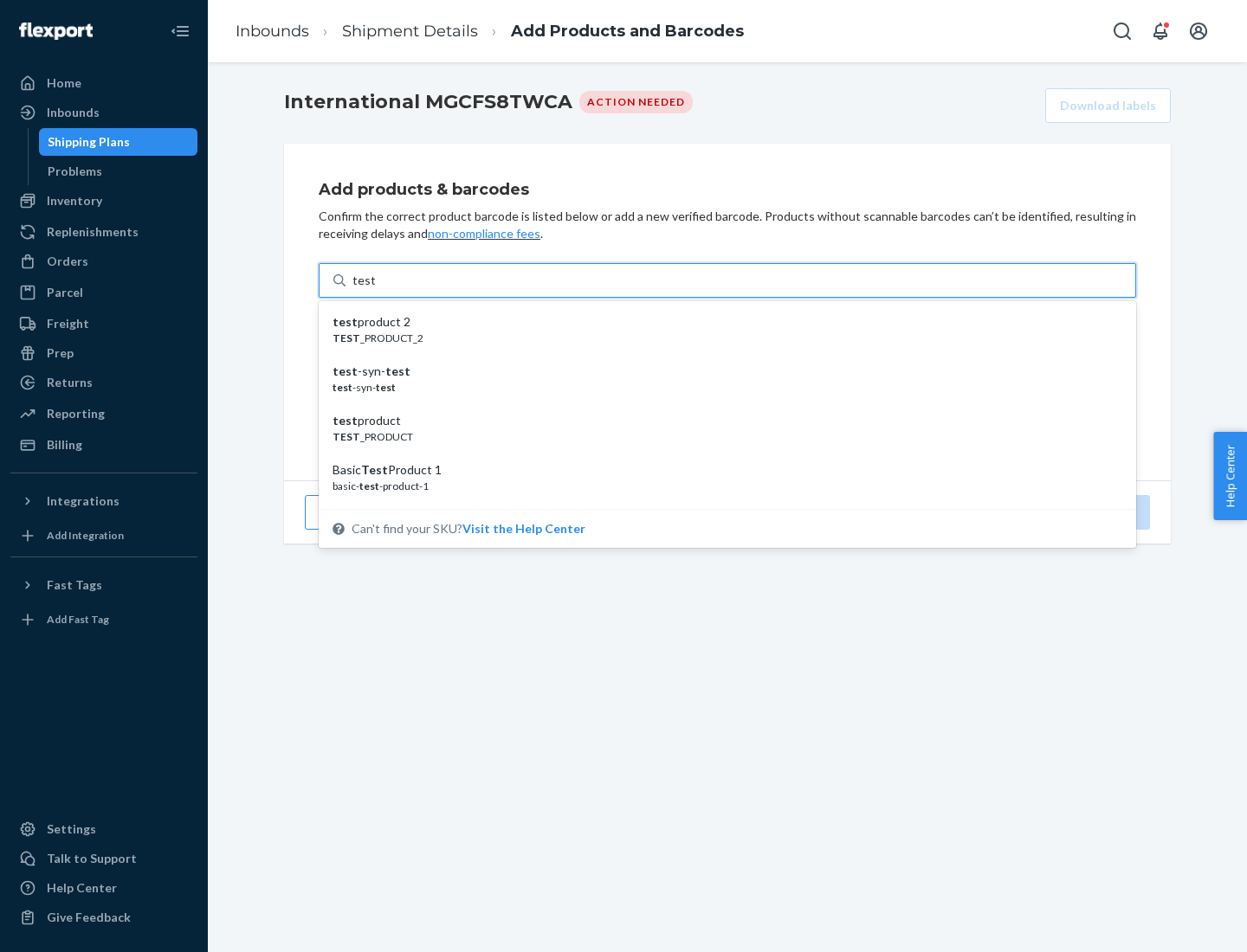
scroll to position [65, 0]
click at [720, 405] on div "Basic Test Product 1" at bounding box center [719, 405] width 775 height 17
click at [375, 289] on input "test" at bounding box center [363, 280] width 23 height 17
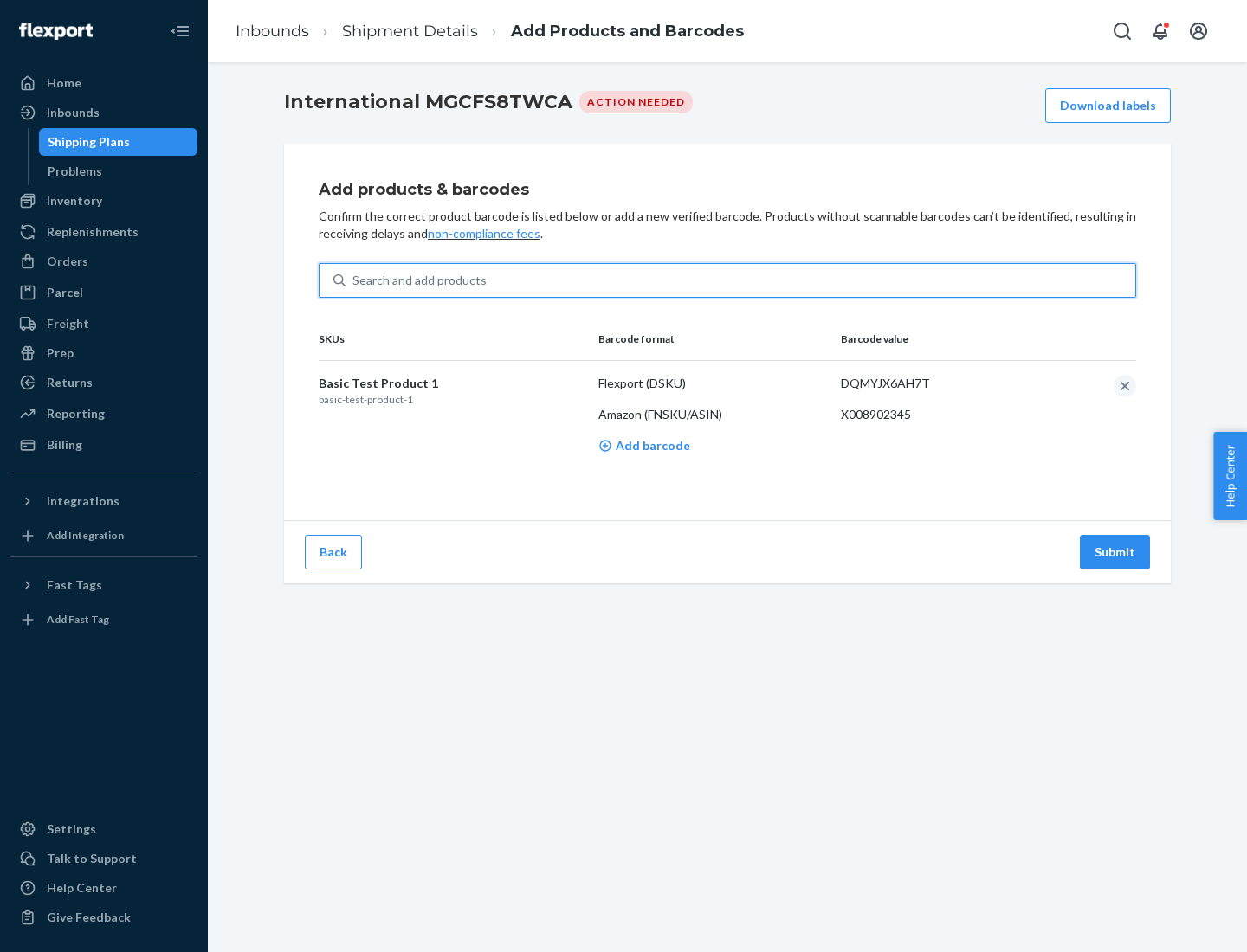
click at [1115, 551] on button "Submit" at bounding box center [1114, 552] width 70 height 34
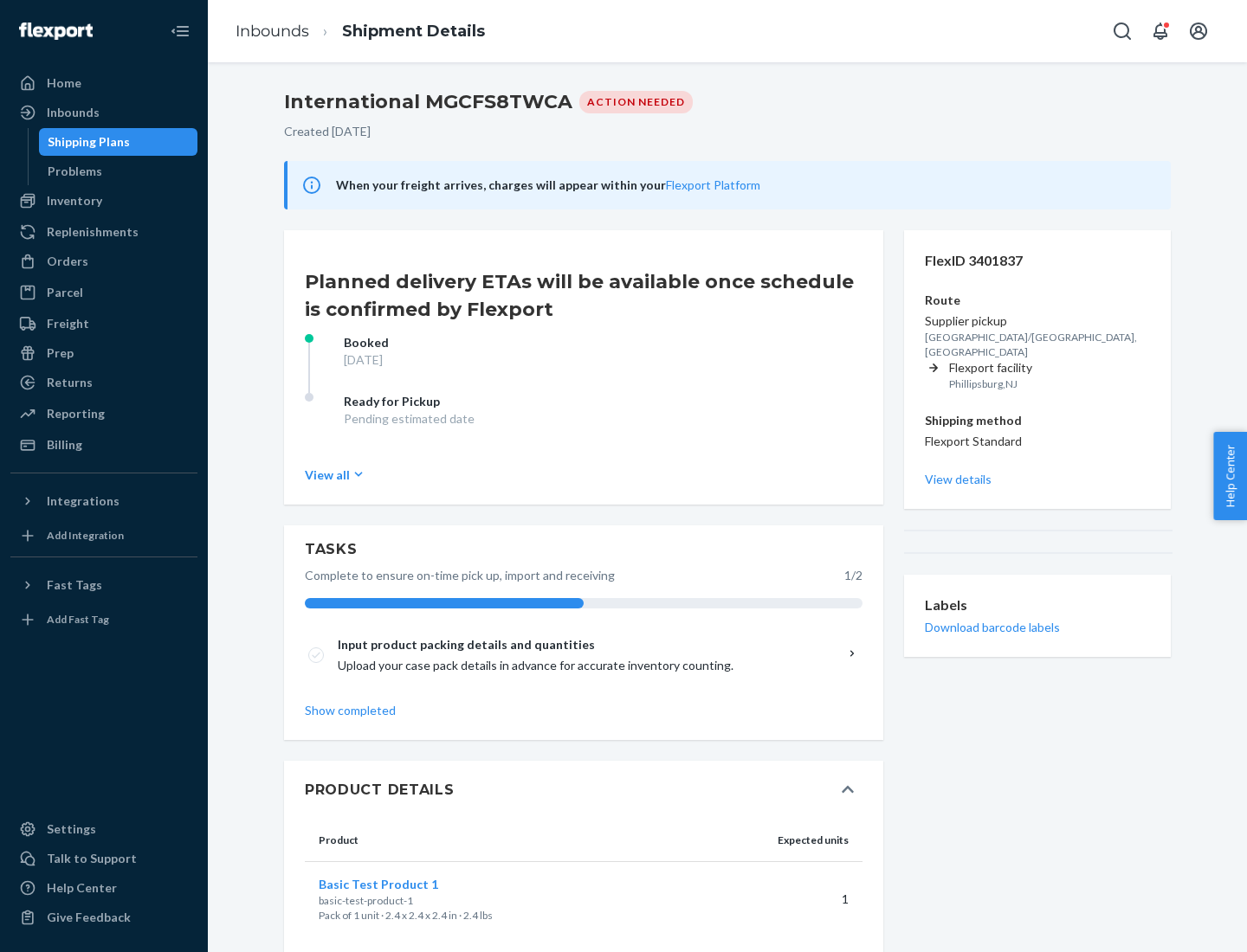
scroll to position [29, 0]
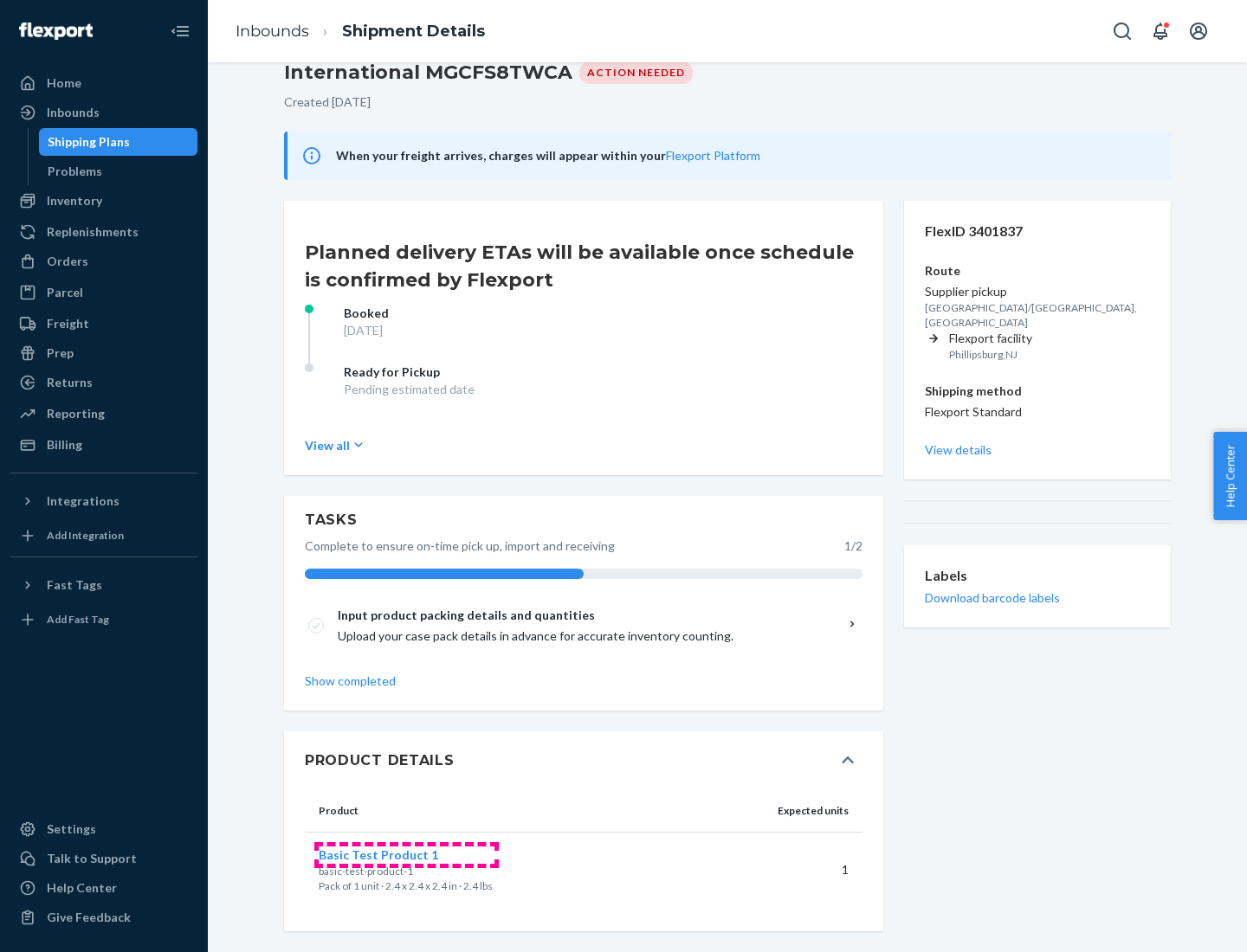
click at [406, 854] on span "Basic Test Product 1" at bounding box center [379, 855] width 120 height 15
